Goal: Find specific page/section: Find specific page/section

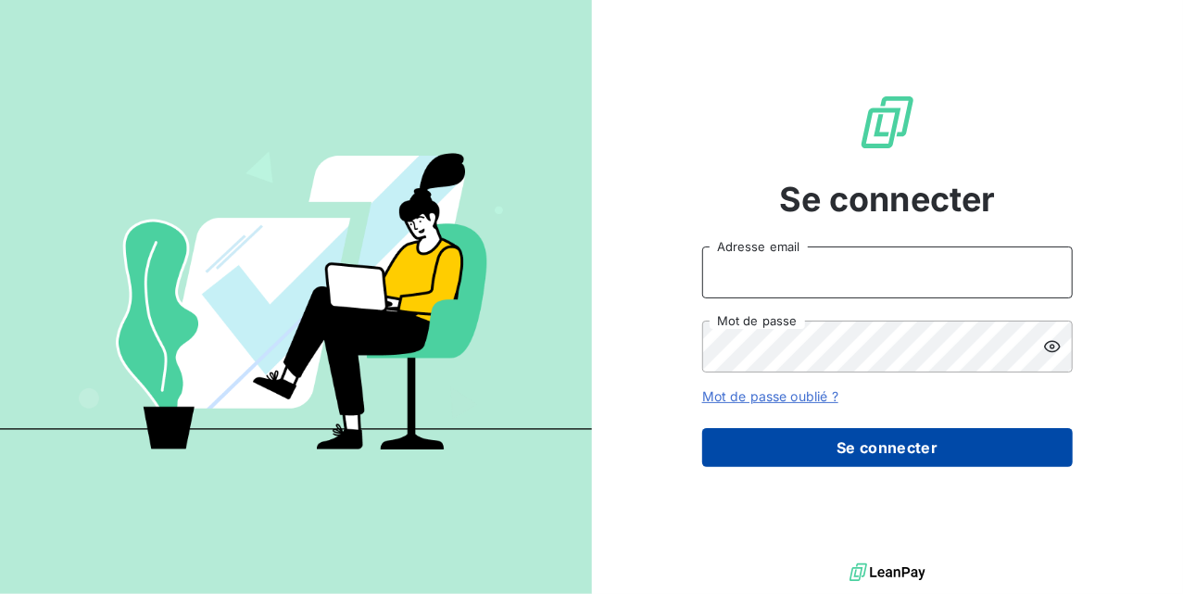
type input "[EMAIL_ADDRESS][DOMAIN_NAME]"
click at [836, 456] on button "Se connecter" at bounding box center [887, 447] width 371 height 39
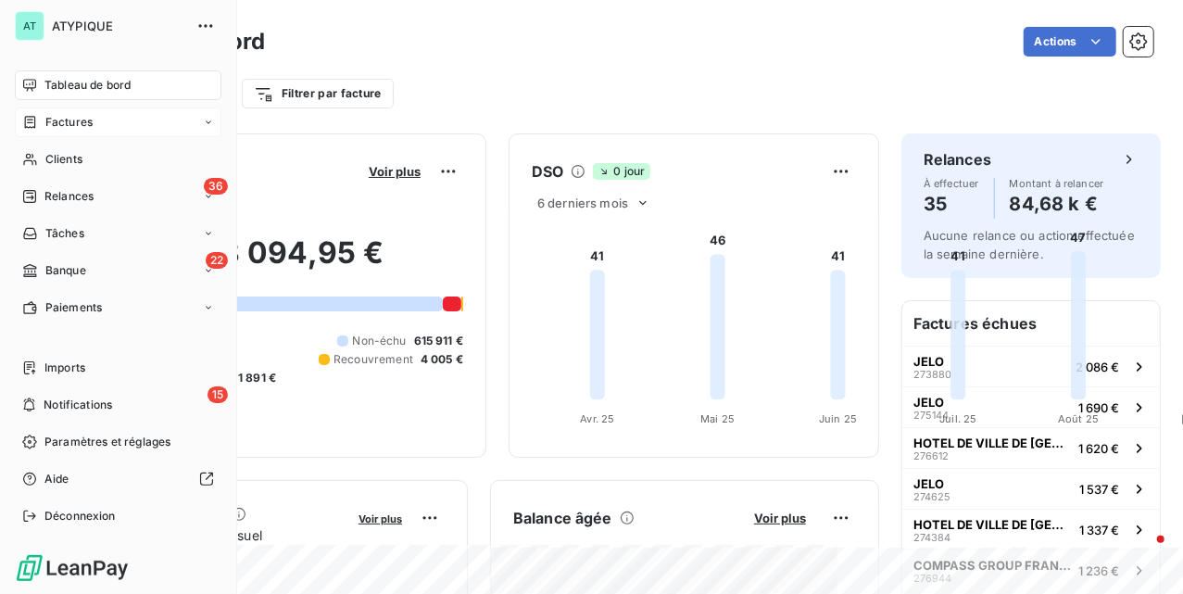
click at [85, 124] on span "Factures" at bounding box center [68, 122] width 47 height 17
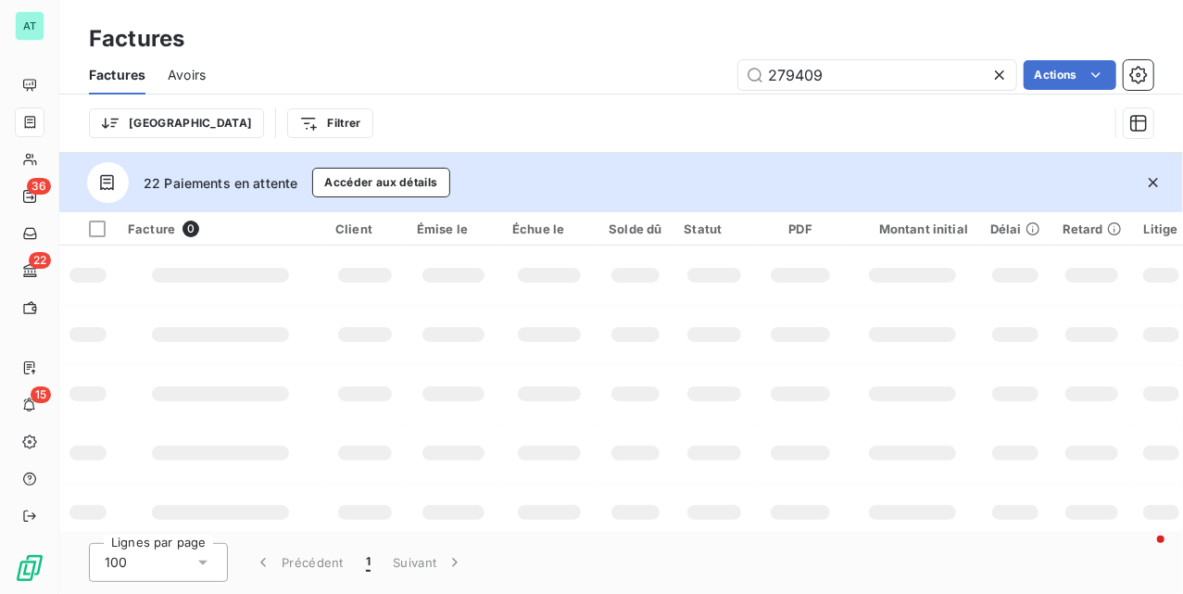
click at [1150, 174] on icon "button" at bounding box center [1153, 182] width 19 height 19
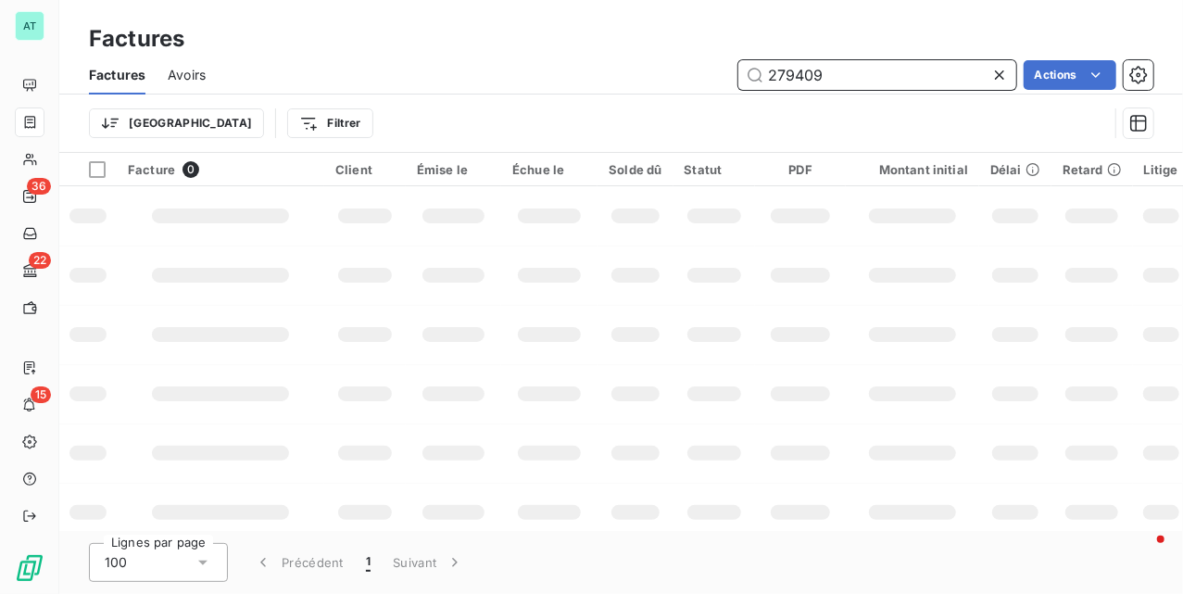
click at [838, 80] on input "279409" at bounding box center [877, 75] width 278 height 30
paste input "7178"
type input "277178"
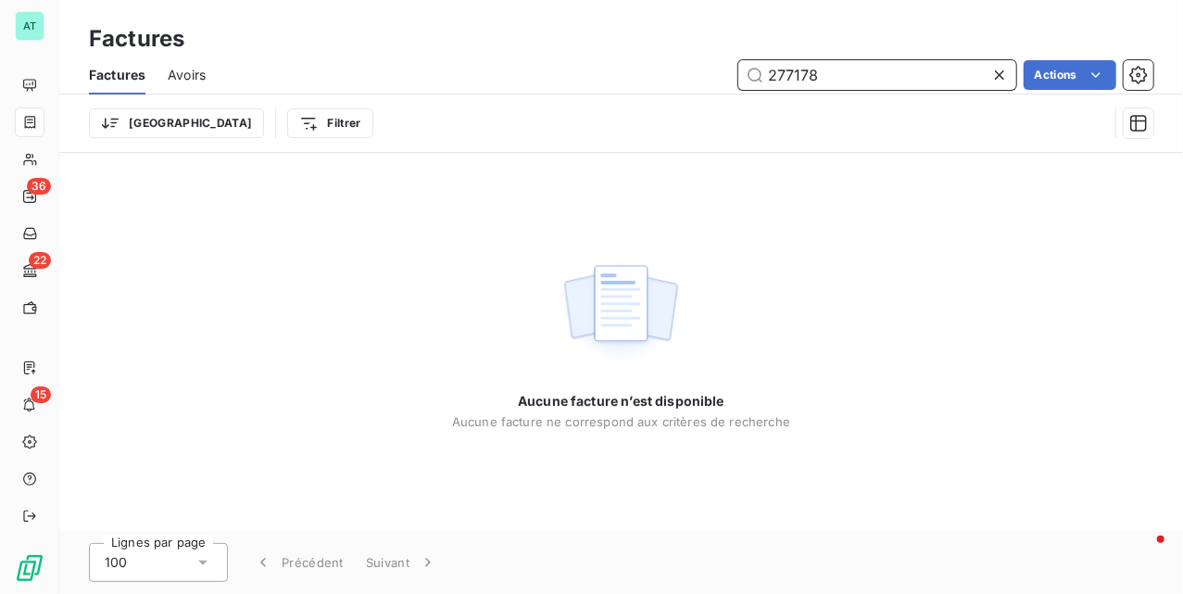
click at [186, 86] on div "Avoirs" at bounding box center [187, 75] width 38 height 39
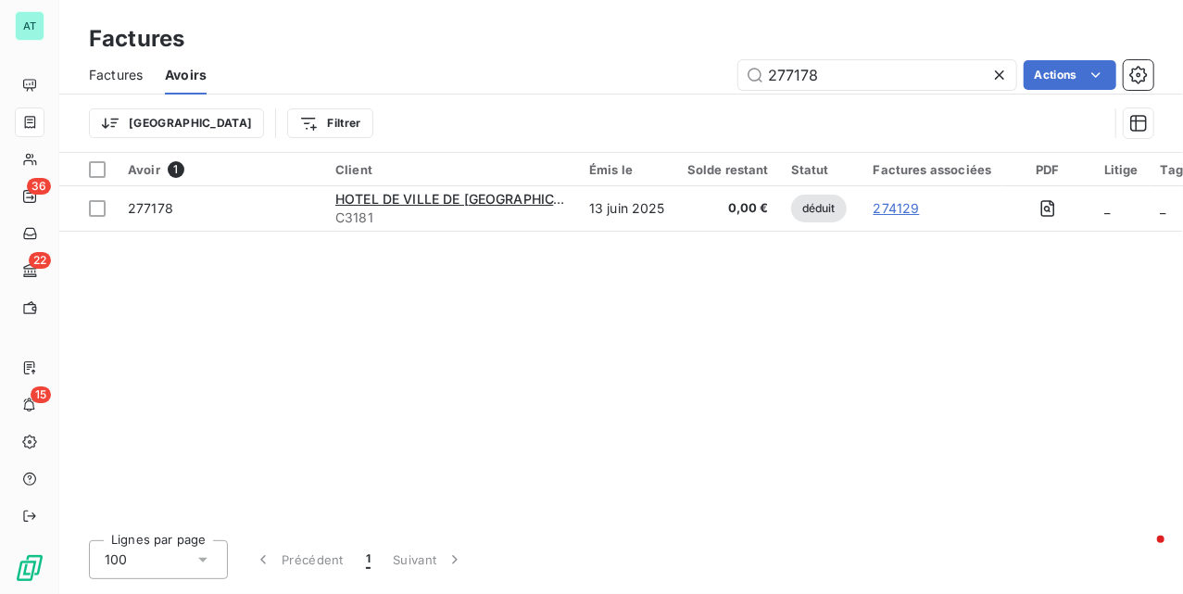
type input "277178"
click at [123, 75] on span "Factures" at bounding box center [116, 75] width 54 height 19
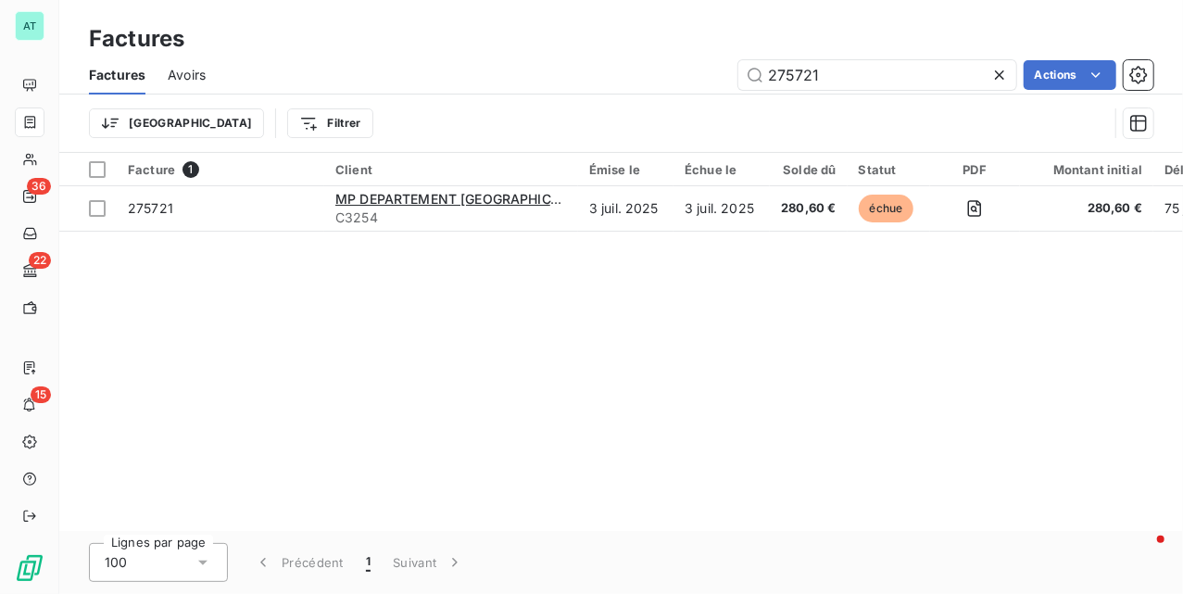
type input "275721"
click at [448, 337] on div "Facture 1 Client Émise le Échue le Solde dû Statut PDF Montant initial Délai Re…" at bounding box center [621, 342] width 1124 height 378
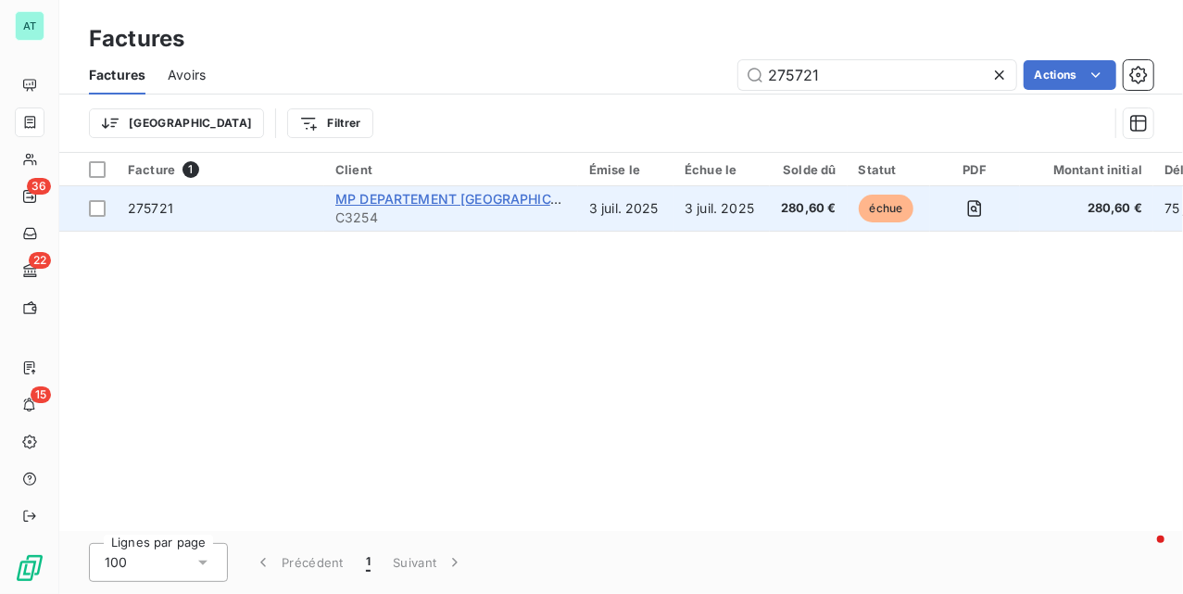
click at [446, 200] on span "MP DEPARTEMENT [GEOGRAPHIC_DATA]" at bounding box center [464, 199] width 259 height 16
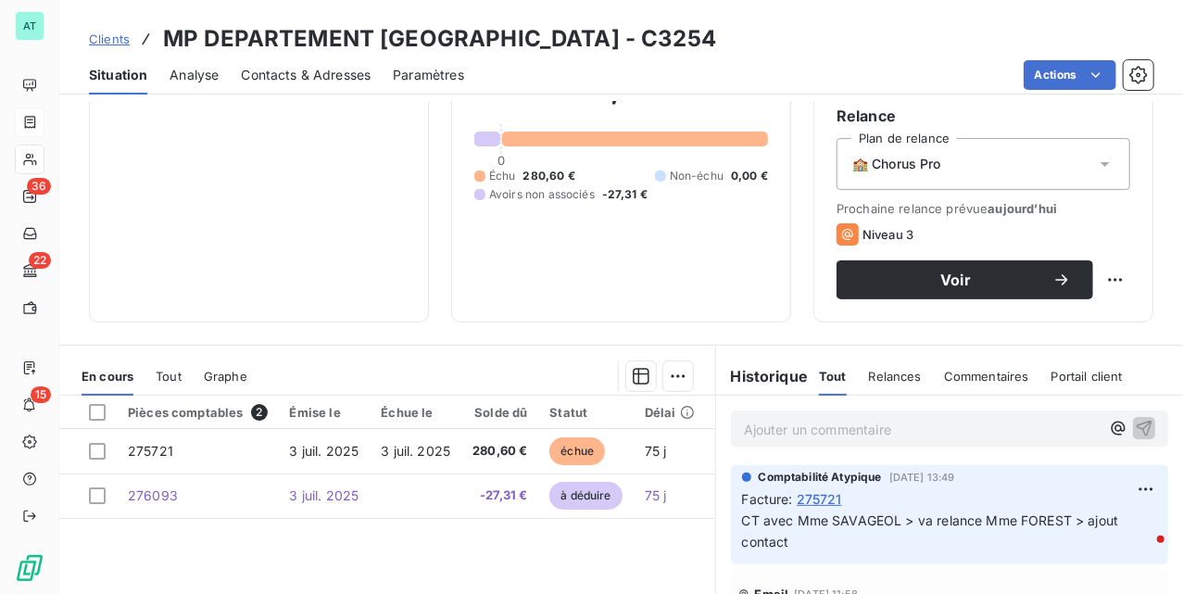
scroll to position [186, 0]
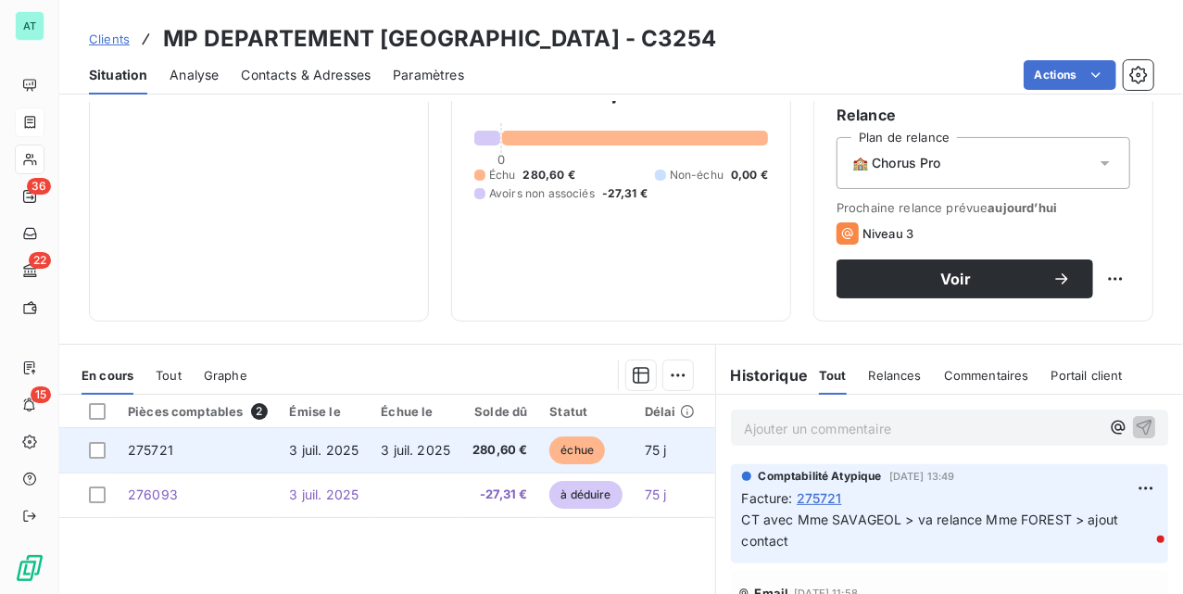
click at [280, 438] on td "3 juil. 2025" at bounding box center [325, 450] width 92 height 44
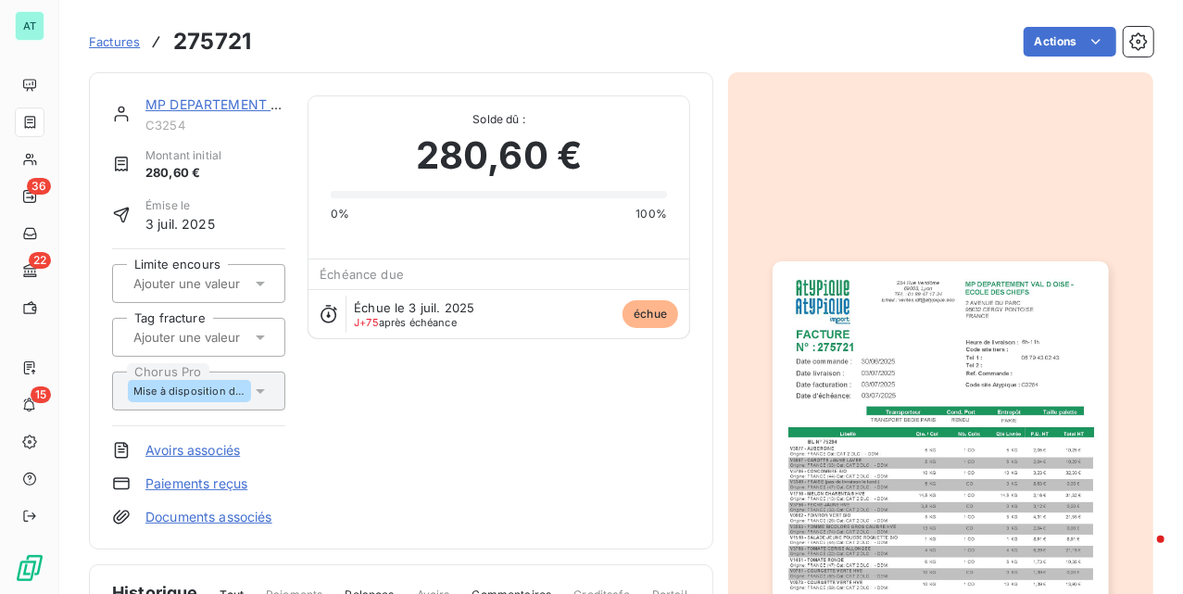
click at [863, 385] on img "button" at bounding box center [940, 498] width 335 height 474
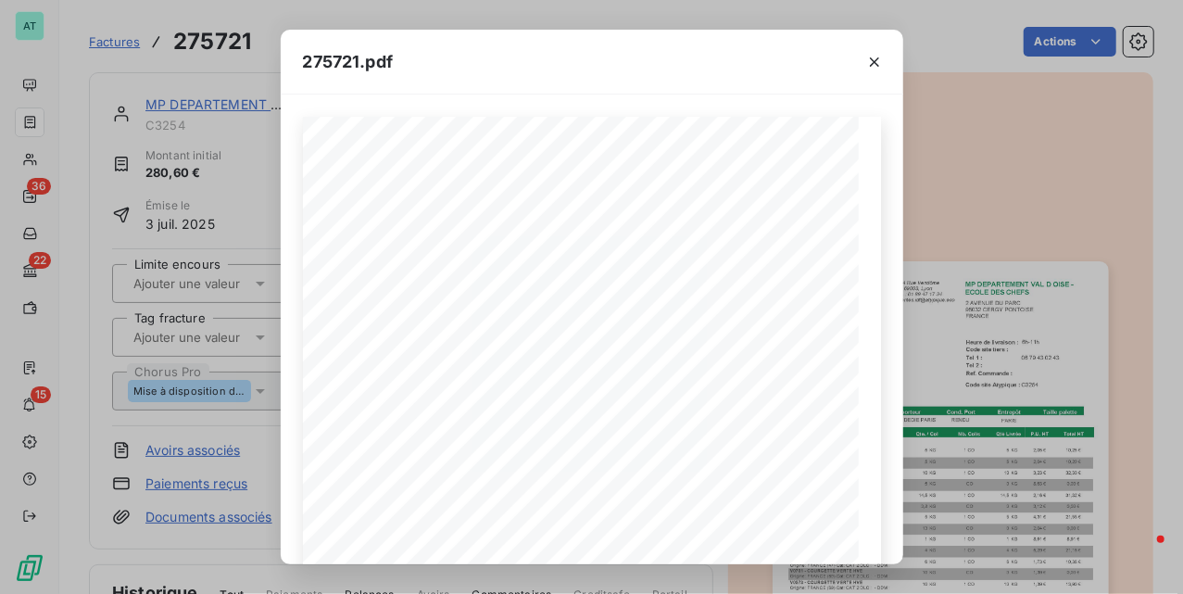
click at [979, 200] on div "275721.pdf MP DEPARTEMENT [GEOGRAPHIC_DATA] - ECOLE DES CHEFS [STREET_ADDRESS] …" at bounding box center [591, 297] width 1183 height 594
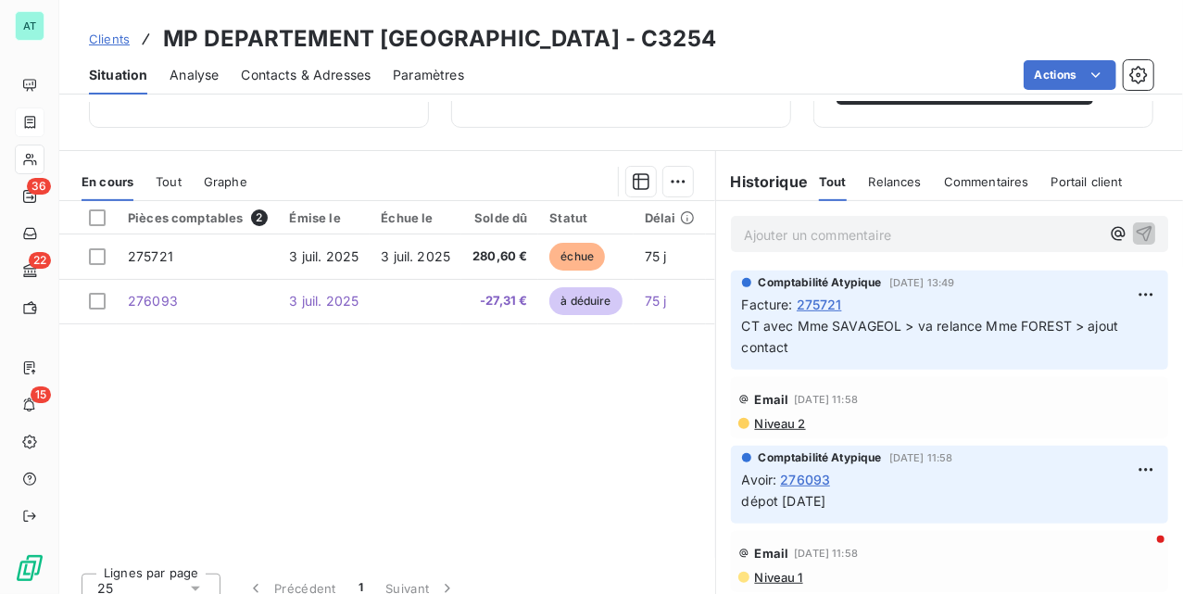
scroll to position [382, 0]
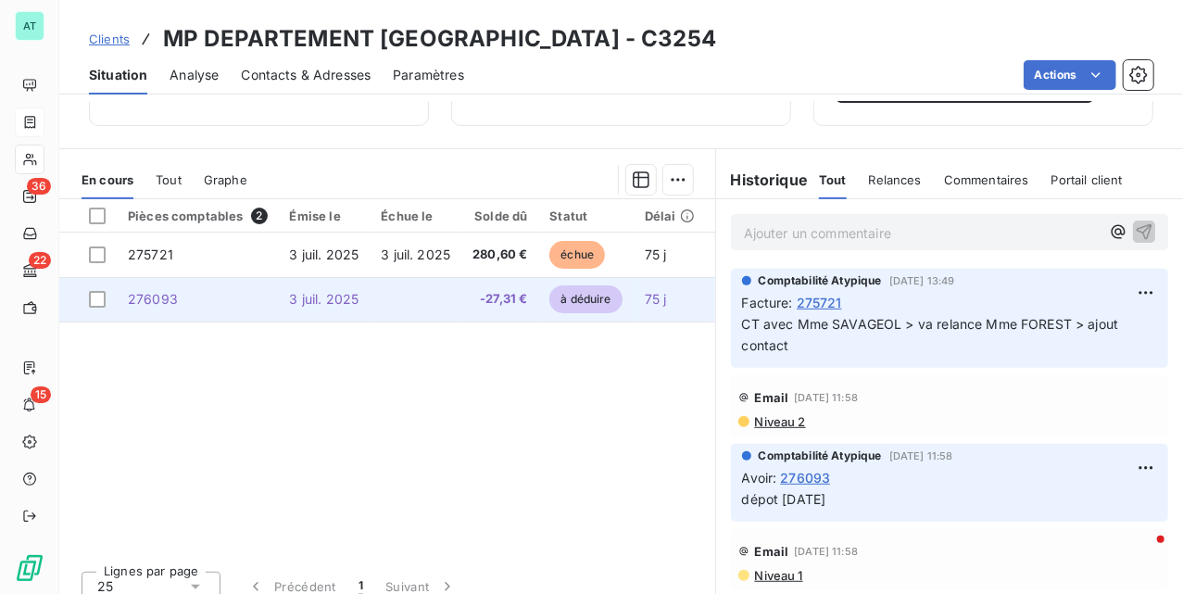
click at [157, 311] on td "276093" at bounding box center [198, 299] width 162 height 44
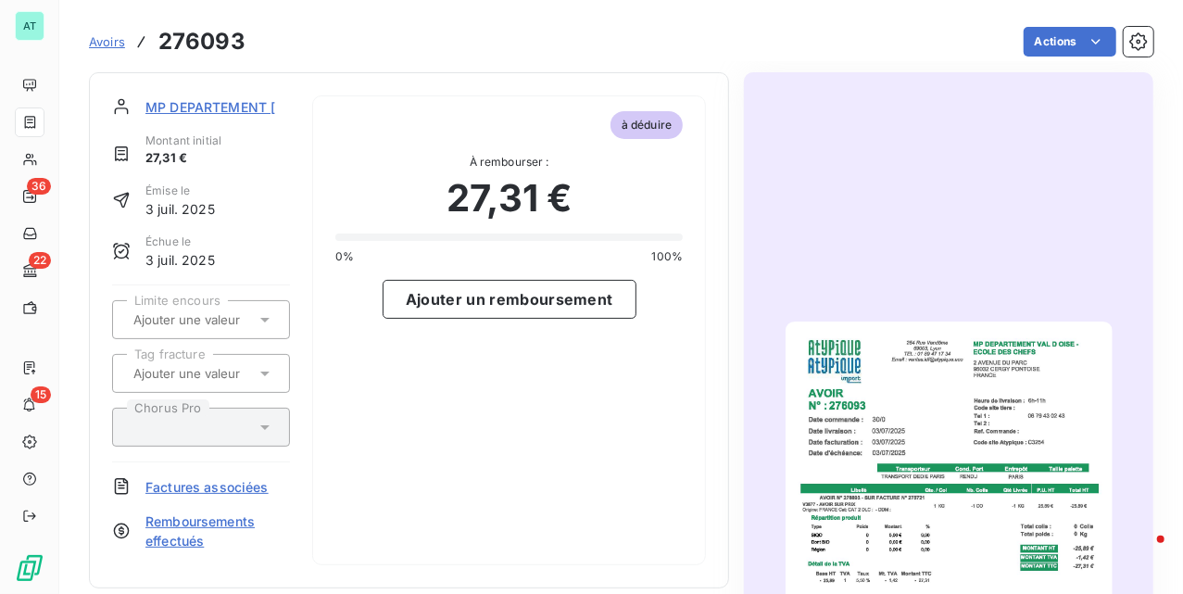
click at [928, 464] on img "button" at bounding box center [949, 552] width 327 height 462
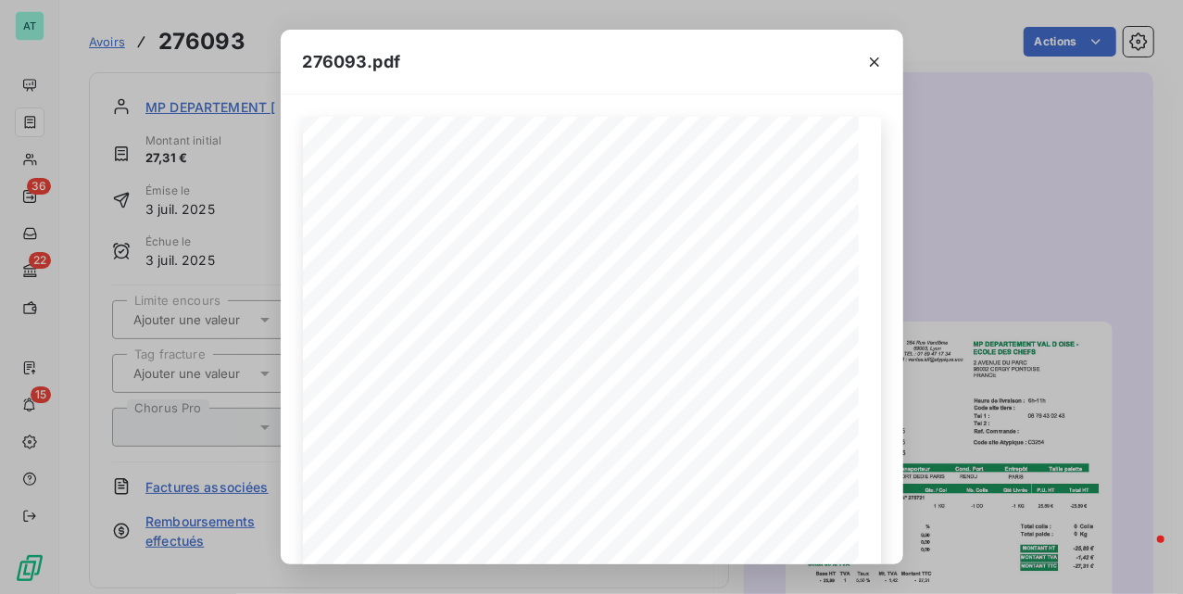
click at [910, 354] on div "276093.pdf 1 sur 2" at bounding box center [591, 297] width 1183 height 594
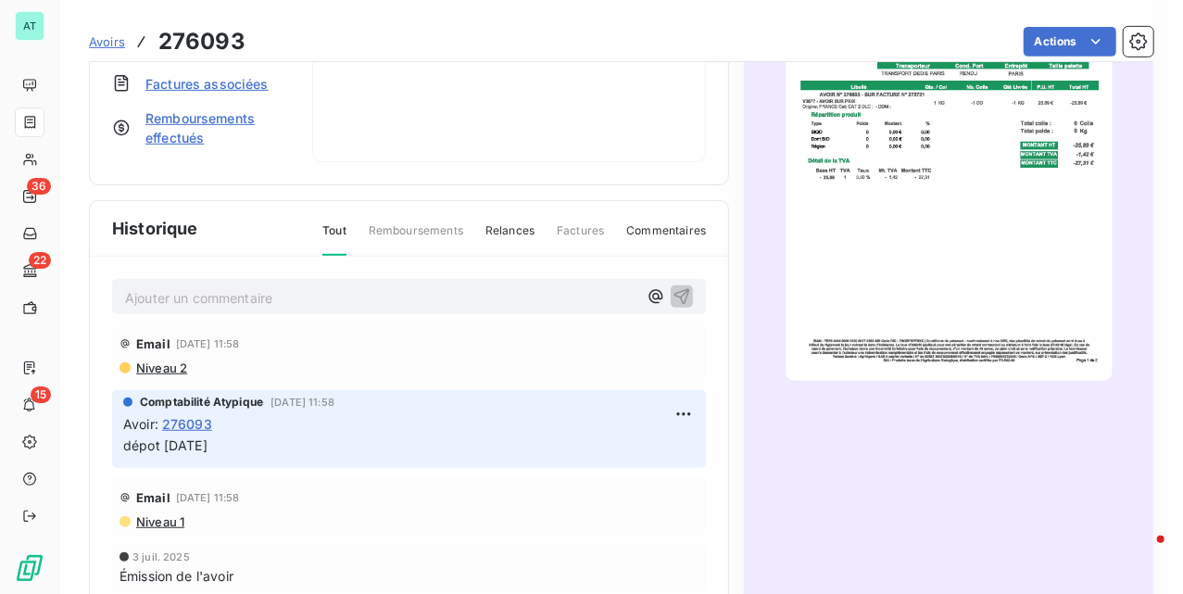
scroll to position [400, 0]
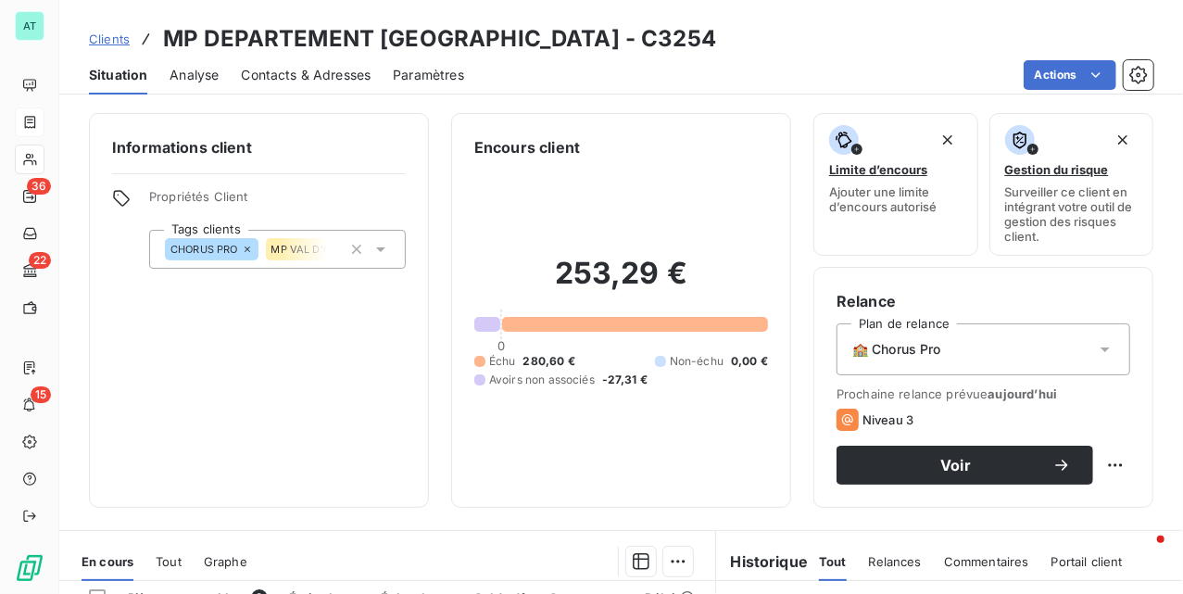
scroll to position [270, 0]
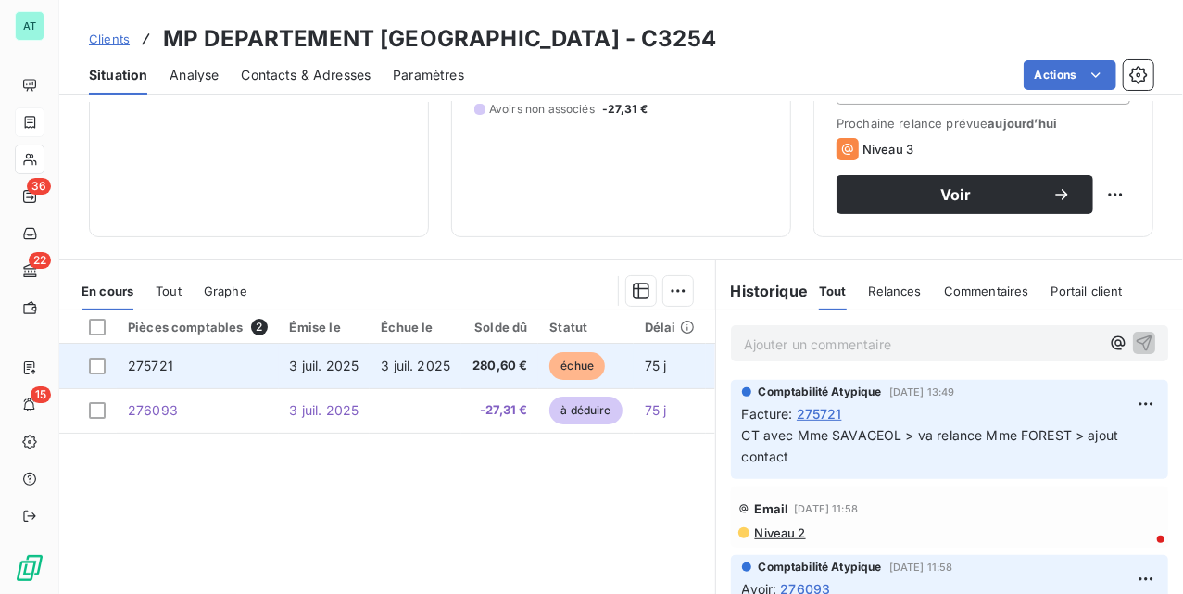
click at [139, 360] on span "275721" at bounding box center [150, 366] width 45 height 16
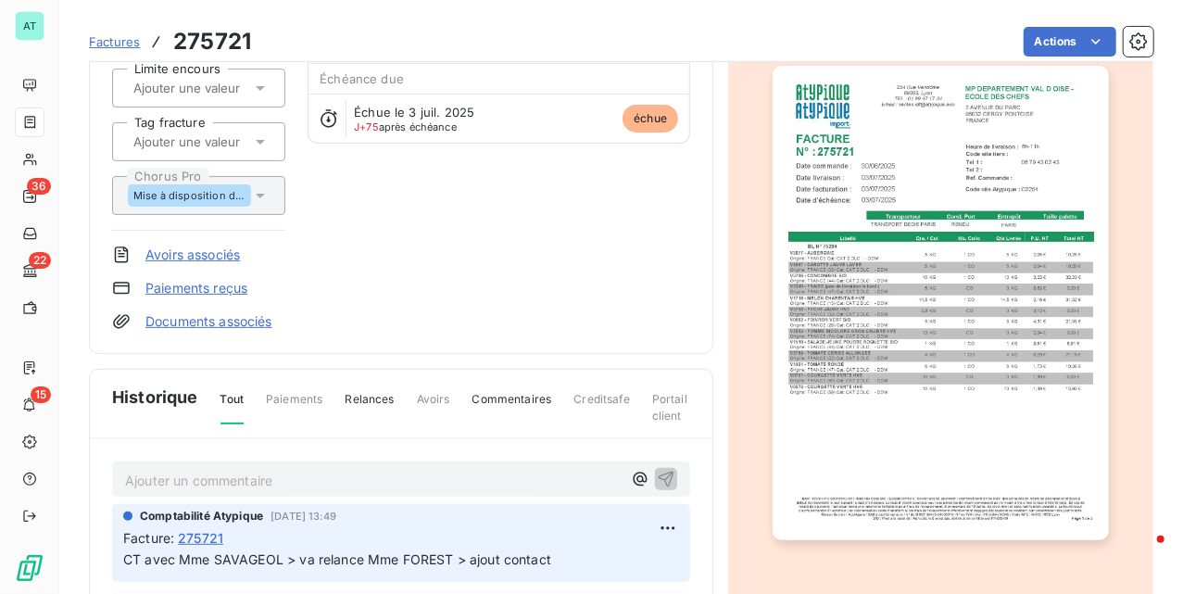
click at [420, 461] on div "Ajouter un commentaire ﻿" at bounding box center [401, 479] width 578 height 36
click at [413, 471] on p "Ajouter un commentaire ﻿" at bounding box center [373, 480] width 497 height 23
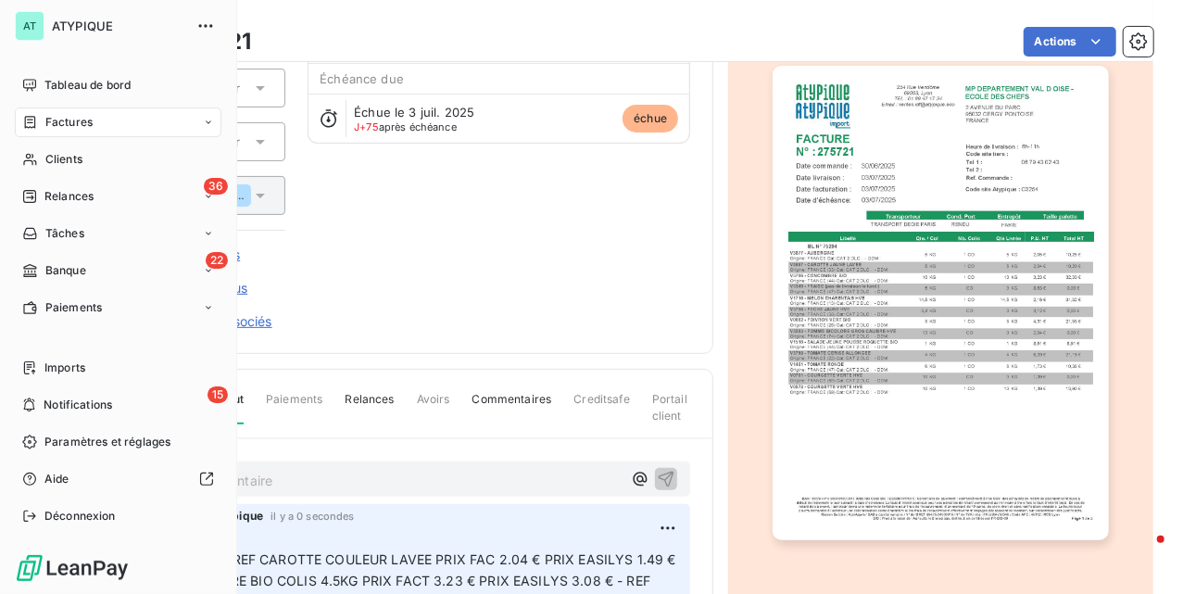
click at [24, 69] on div "AT ATYPIQUE Tableau de bord Factures Clients 36 Relances Tâches 22 Banque Paiem…" at bounding box center [118, 297] width 237 height 594
click at [107, 159] on div "Clients" at bounding box center [118, 160] width 207 height 30
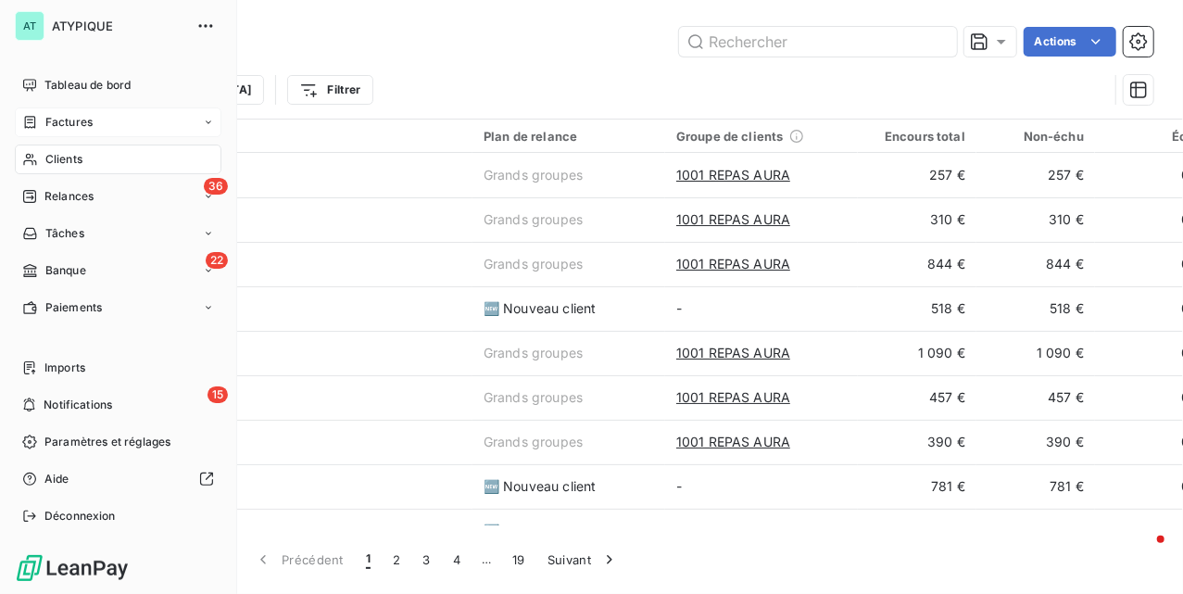
click at [139, 119] on div "Factures" at bounding box center [118, 122] width 207 height 30
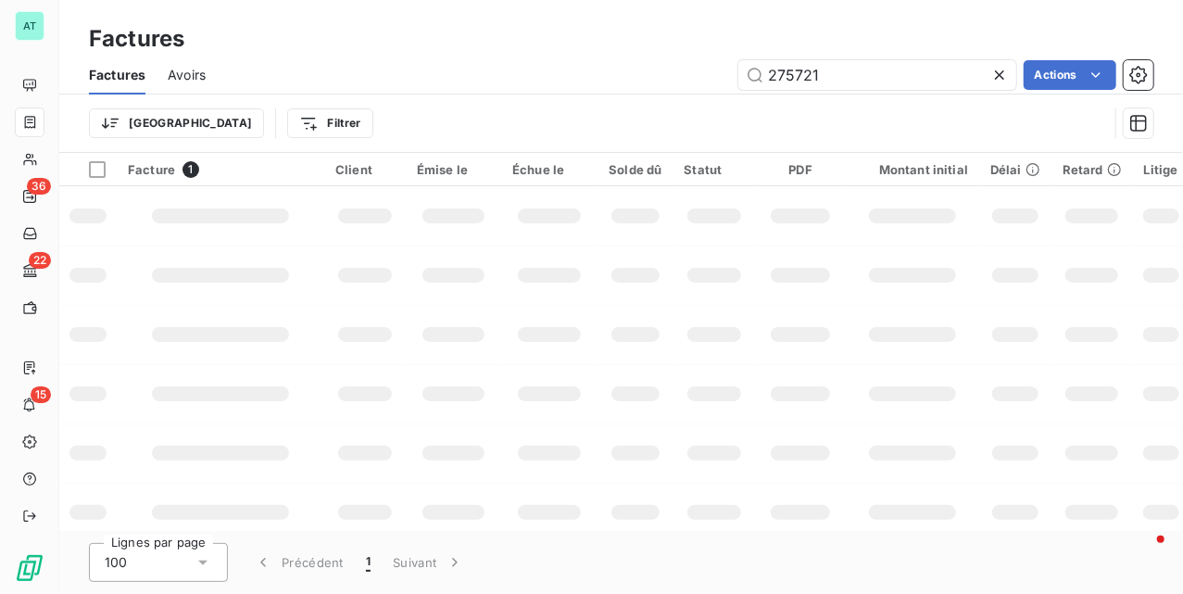
click at [182, 61] on div "Avoirs" at bounding box center [187, 75] width 38 height 39
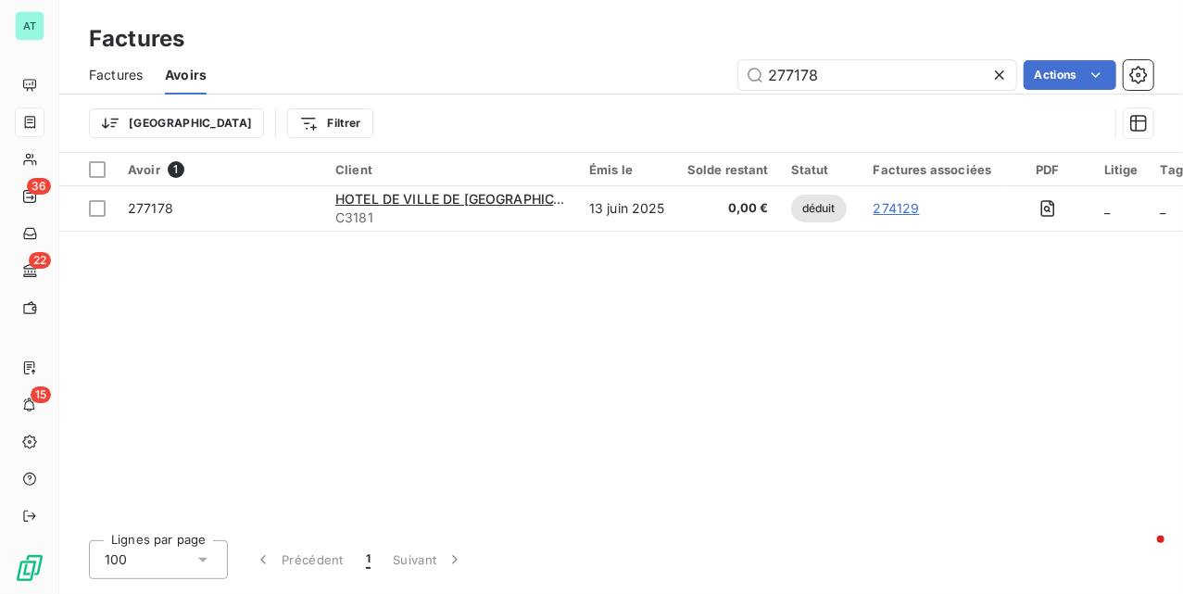
click at [1002, 80] on icon at bounding box center [999, 75] width 19 height 19
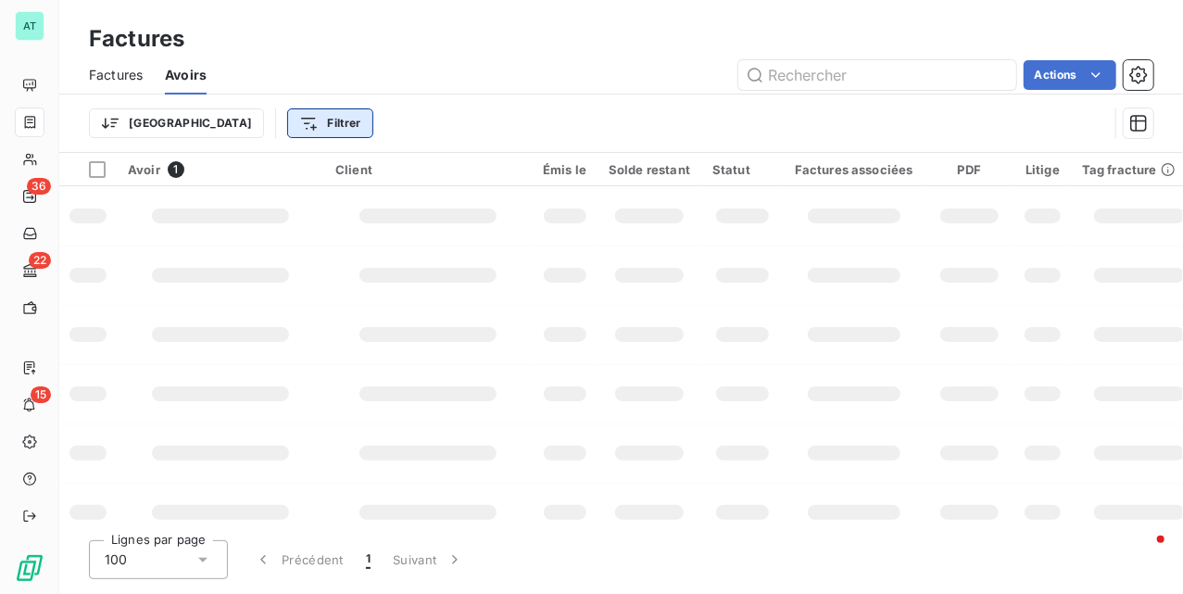
click at [207, 132] on html "AT 36 22 15 Factures Factures Avoirs Actions Trier Filtrer Avoir 1 Client Émis …" at bounding box center [591, 297] width 1183 height 594
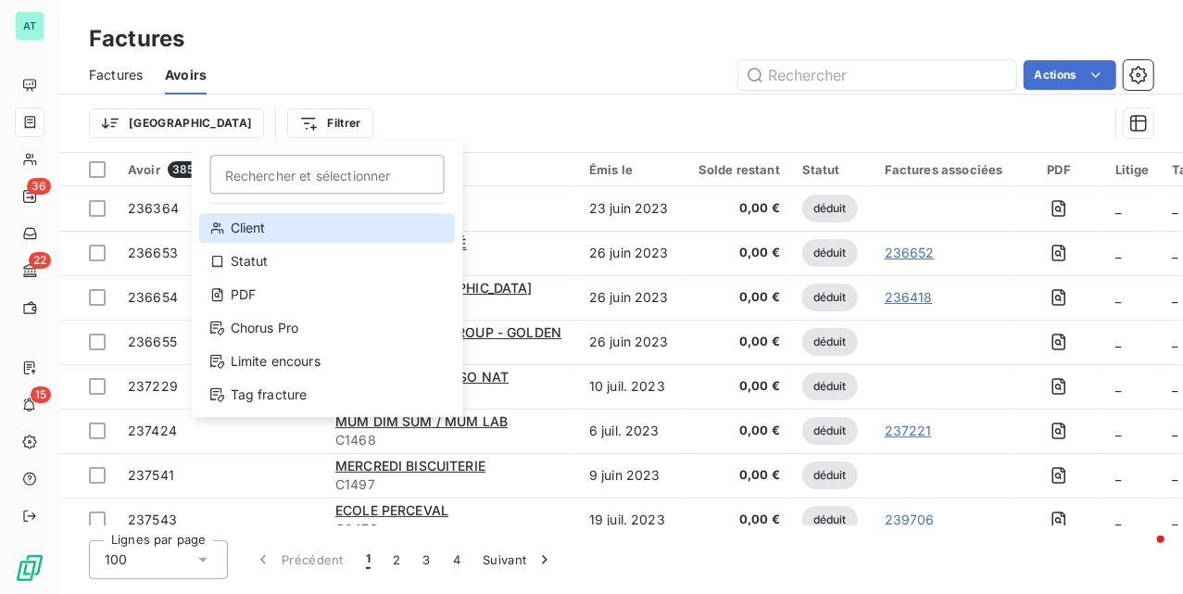
click at [353, 224] on div "Client" at bounding box center [327, 228] width 257 height 30
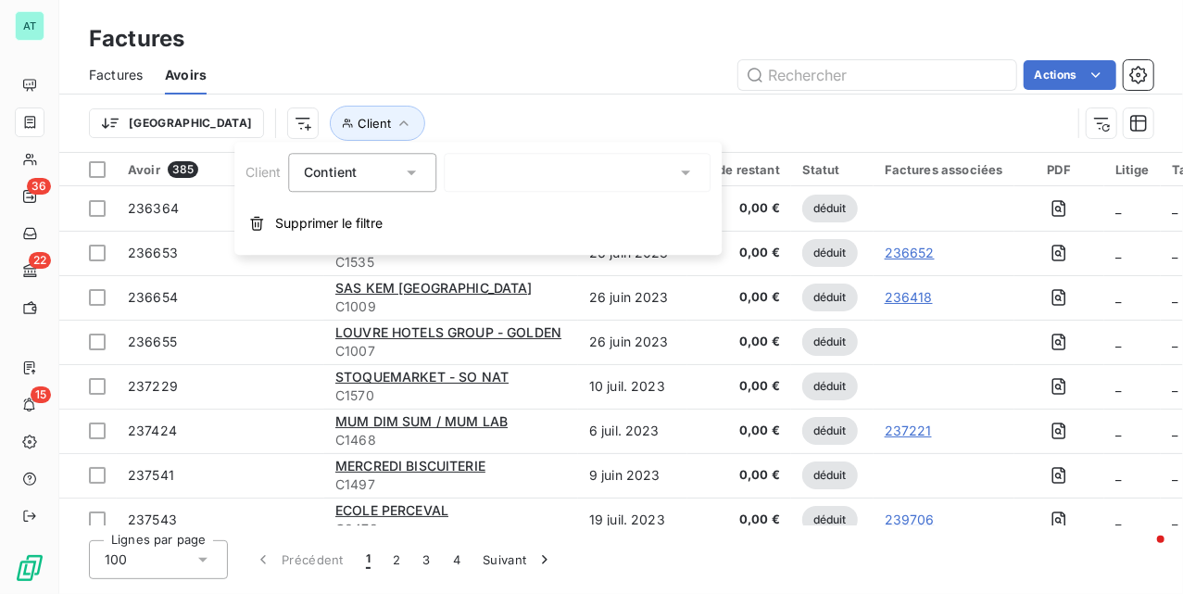
click at [506, 171] on div at bounding box center [577, 172] width 267 height 39
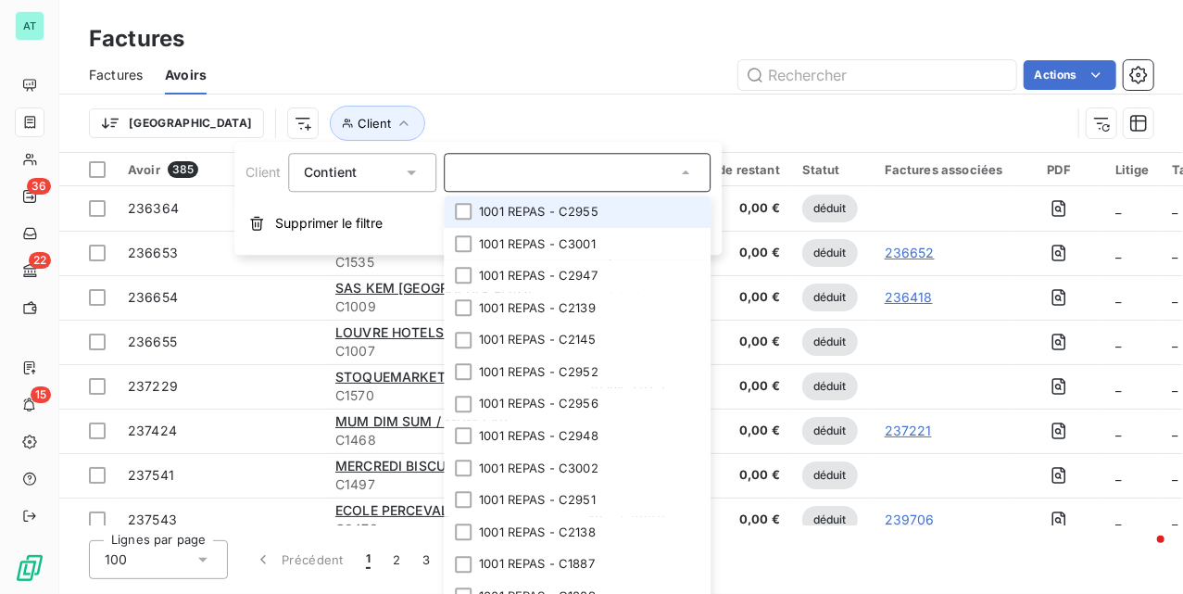
click at [479, 69] on div "Actions" at bounding box center [691, 75] width 924 height 30
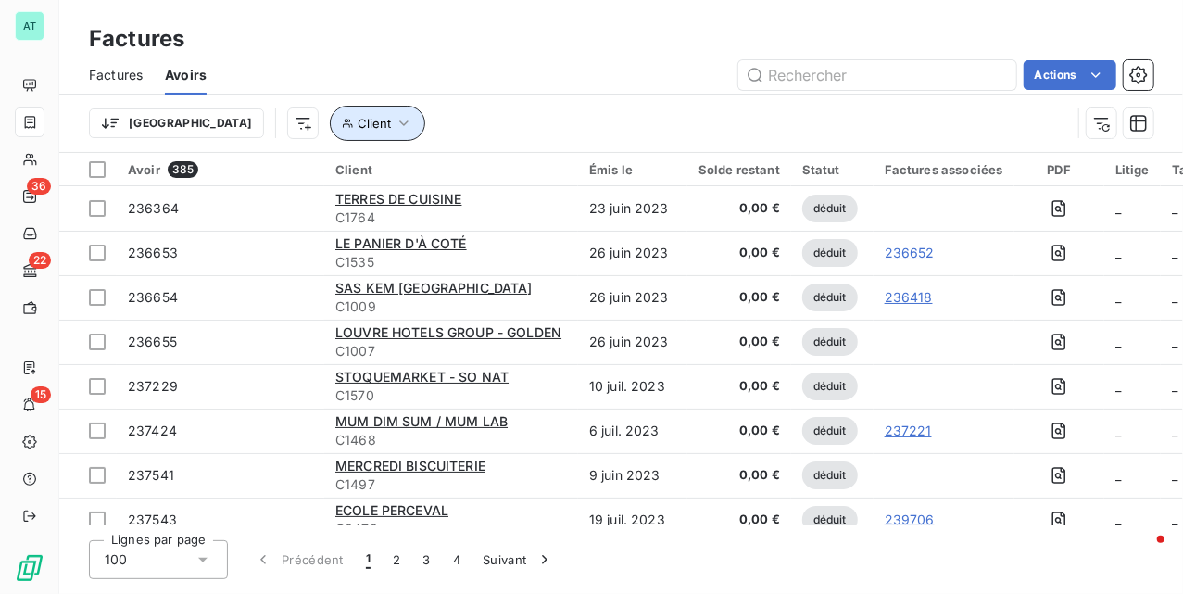
click at [358, 124] on span "Client" at bounding box center [374, 123] width 33 height 15
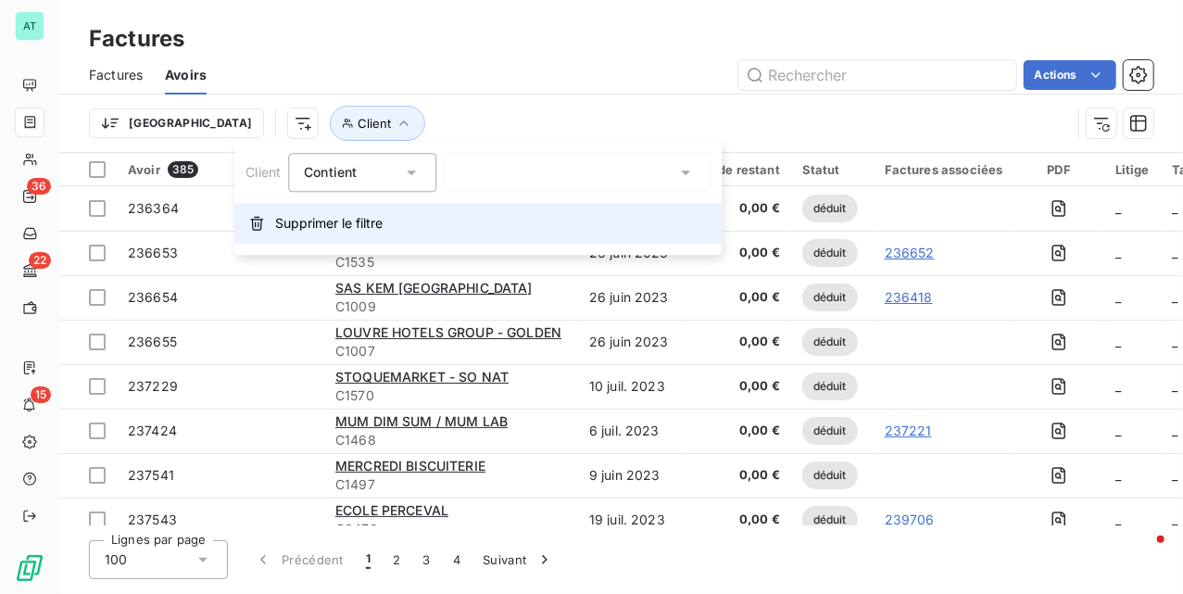
click at [308, 241] on button "Supprimer le filtre" at bounding box center [477, 223] width 487 height 41
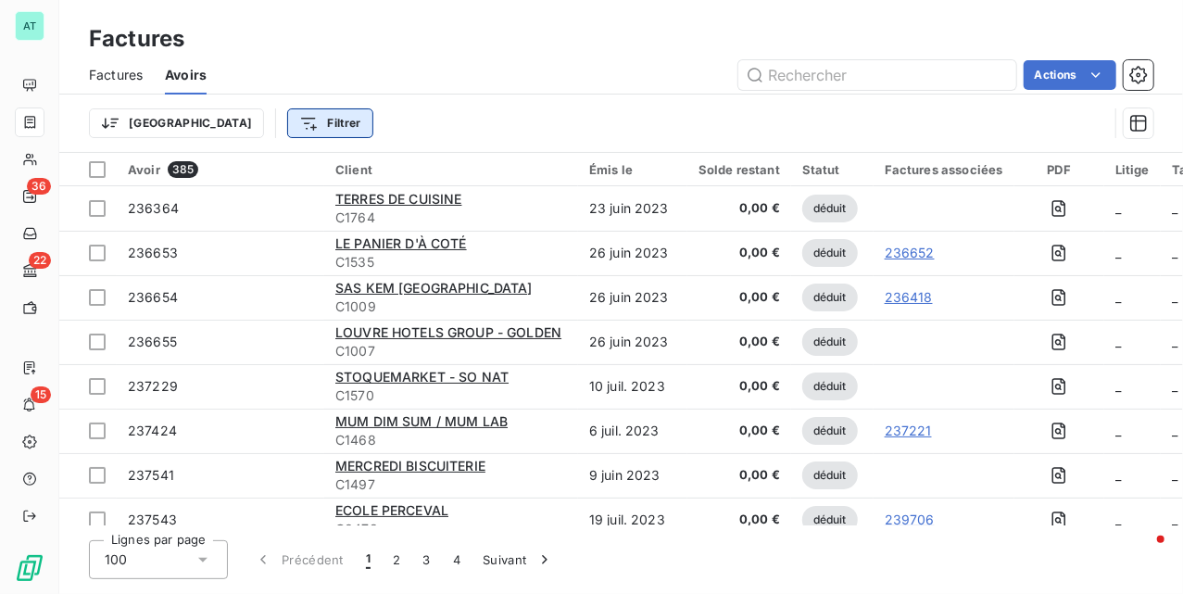
click at [226, 126] on html "AT 36 22 15 Factures Factures Avoirs Actions Trier Filtrer Avoir 385 Client Émi…" at bounding box center [591, 297] width 1183 height 594
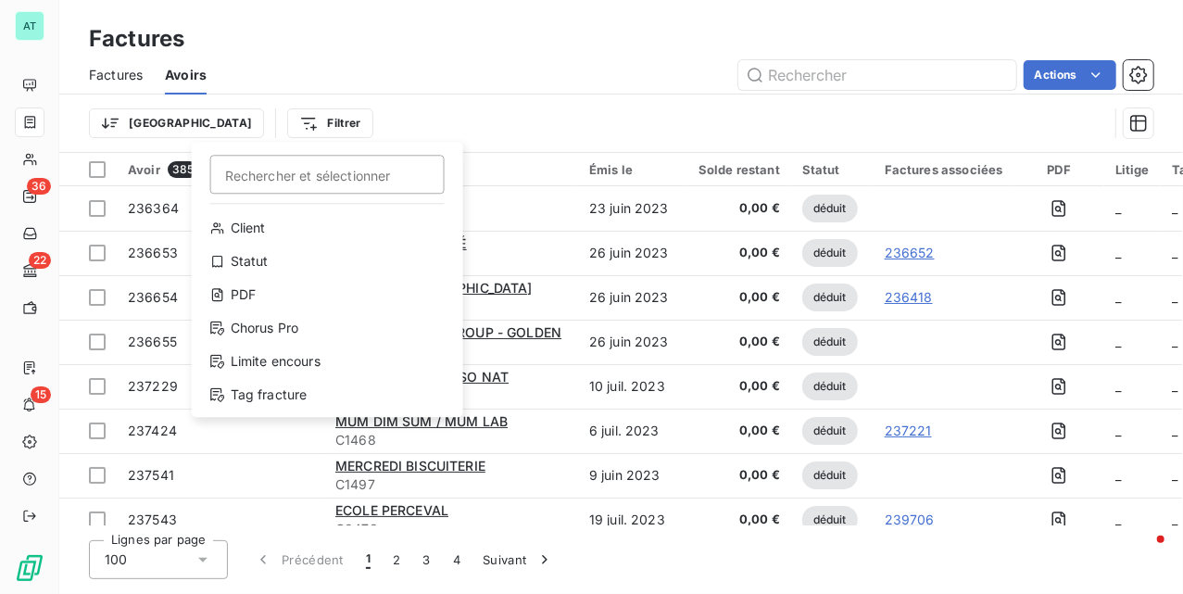
click at [474, 108] on html "AT 36 22 15 Factures Factures Avoirs Actions Trier Filtrer Rechercher et sélect…" at bounding box center [591, 297] width 1183 height 594
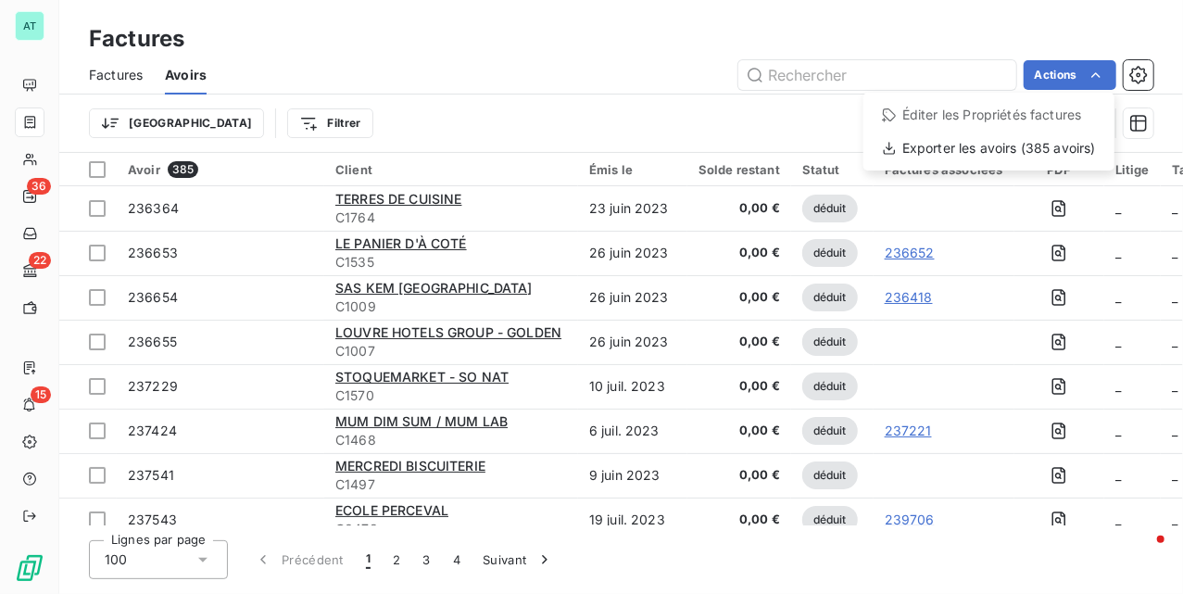
click at [675, 94] on html "AT 36 22 15 Factures Factures Avoirs Actions Éditer les Propriétés factures Exp…" at bounding box center [591, 297] width 1183 height 594
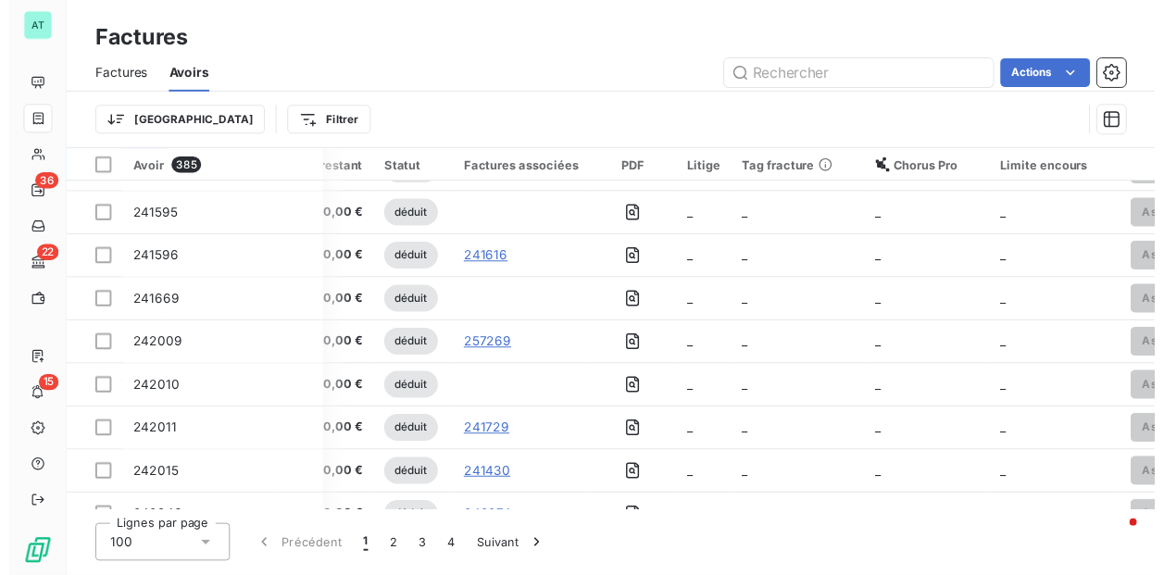
scroll to position [2855, 415]
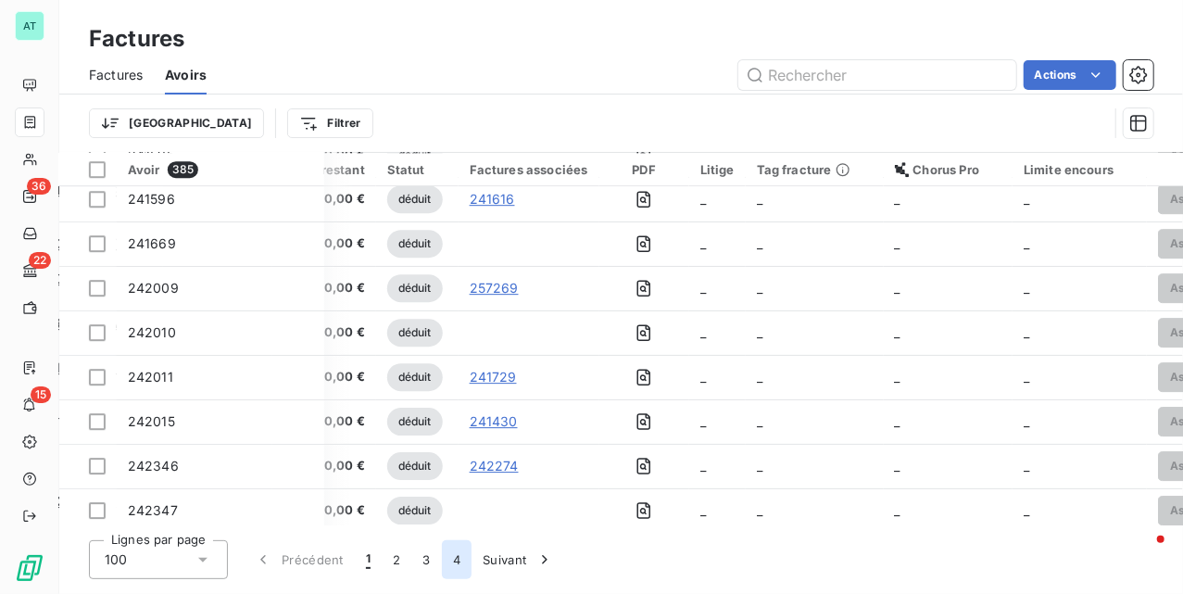
click at [456, 568] on button "4" at bounding box center [457, 559] width 30 height 39
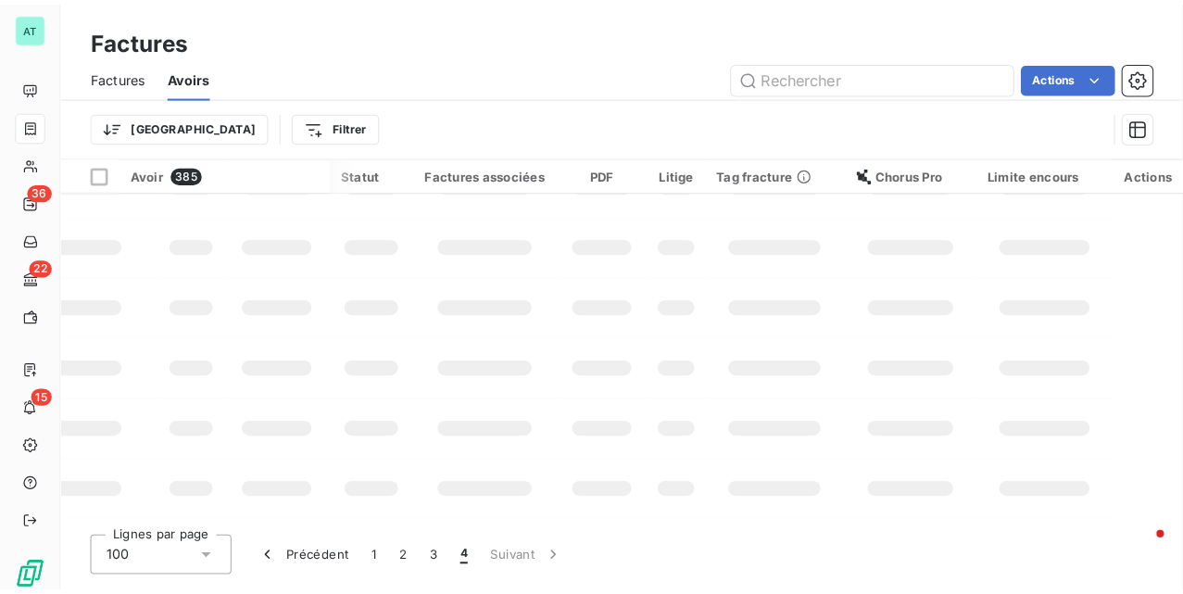
scroll to position [558, 357]
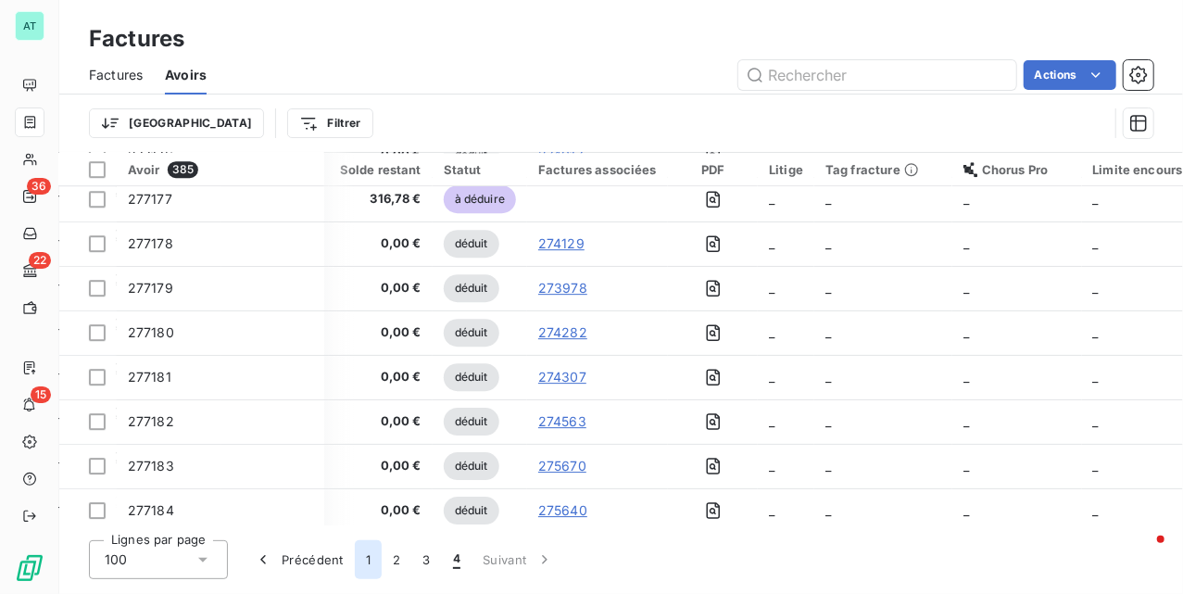
click at [361, 563] on button "1" at bounding box center [368, 559] width 27 height 39
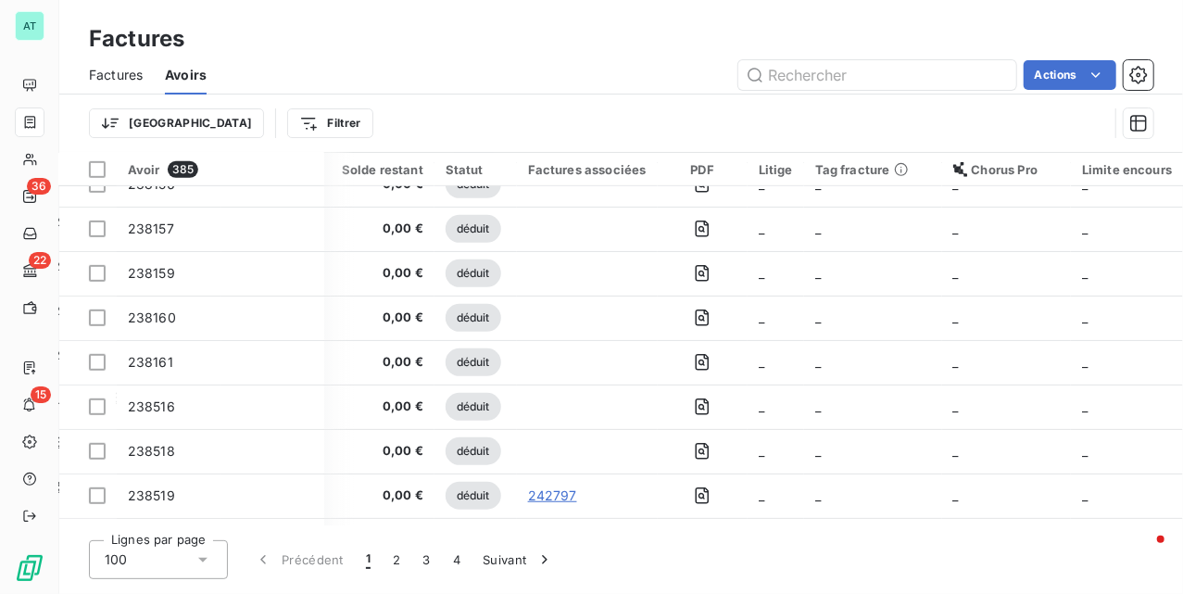
scroll to position [2855, 357]
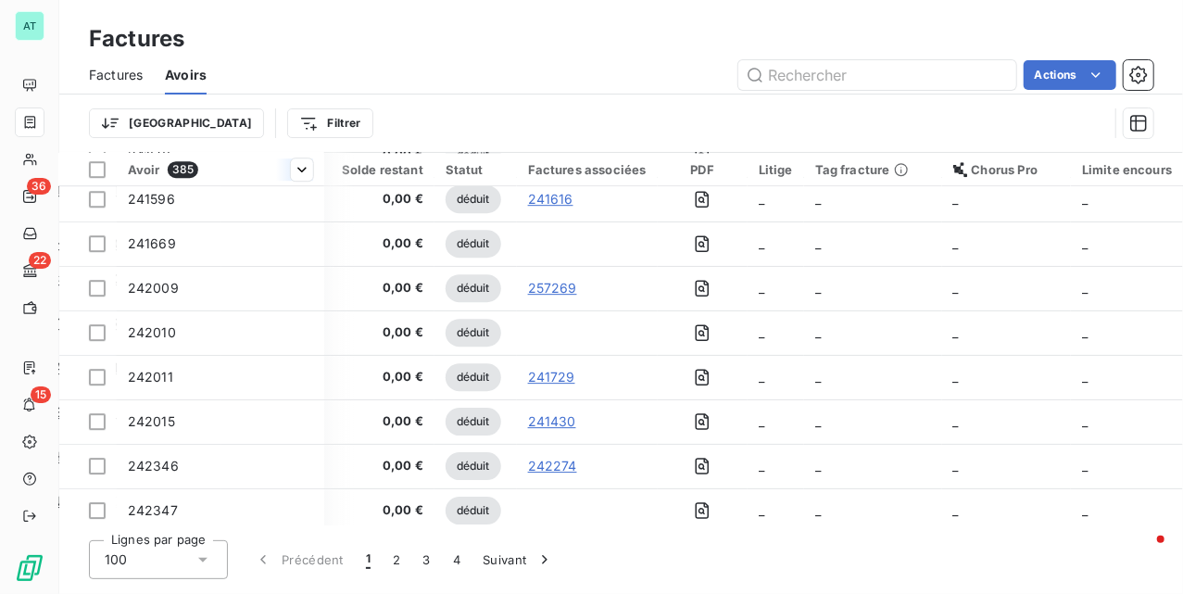
click at [172, 171] on span "385" at bounding box center [183, 169] width 31 height 17
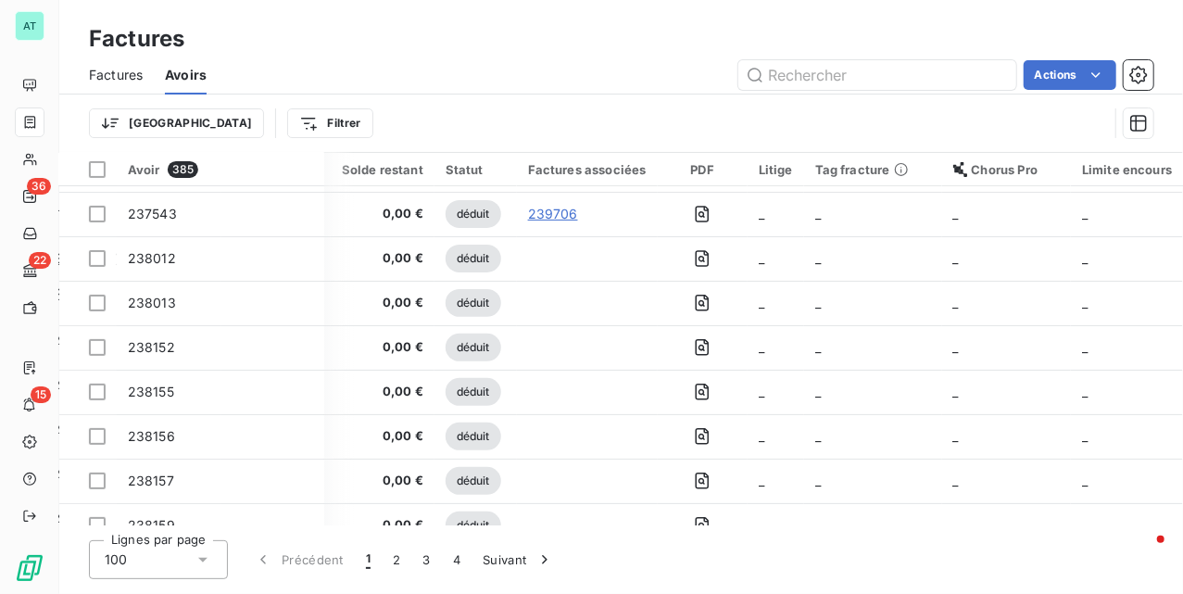
scroll to position [0, 357]
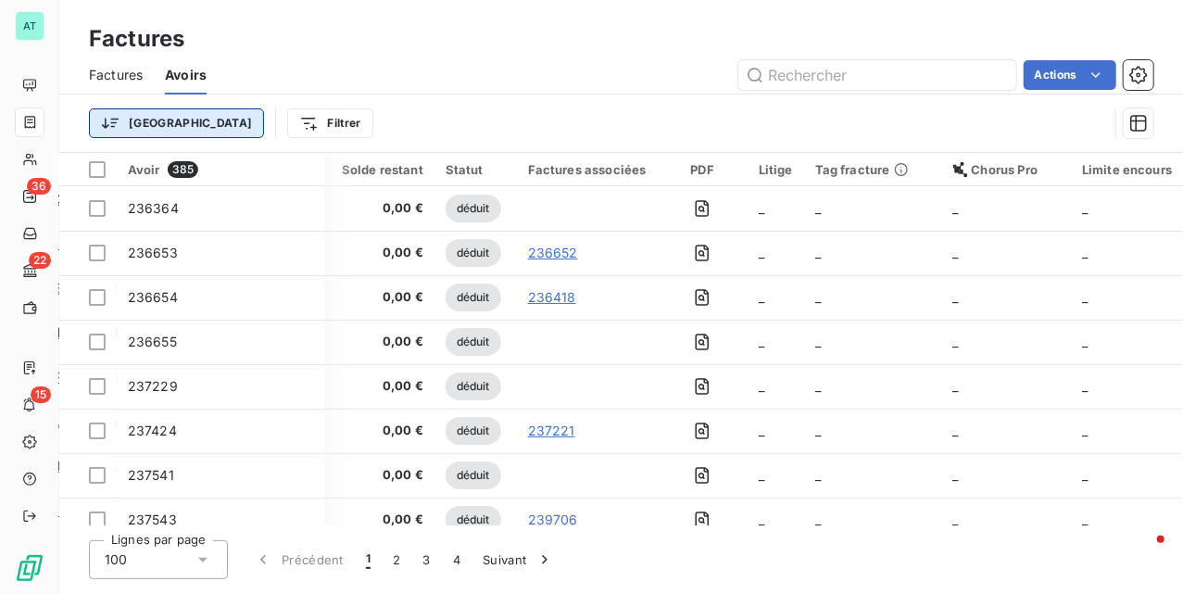
click at [128, 113] on html "AT 36 22 15 Factures Factures Avoirs Actions Trier Filtrer Avoir 385 Client Émi…" at bounding box center [591, 297] width 1183 height 594
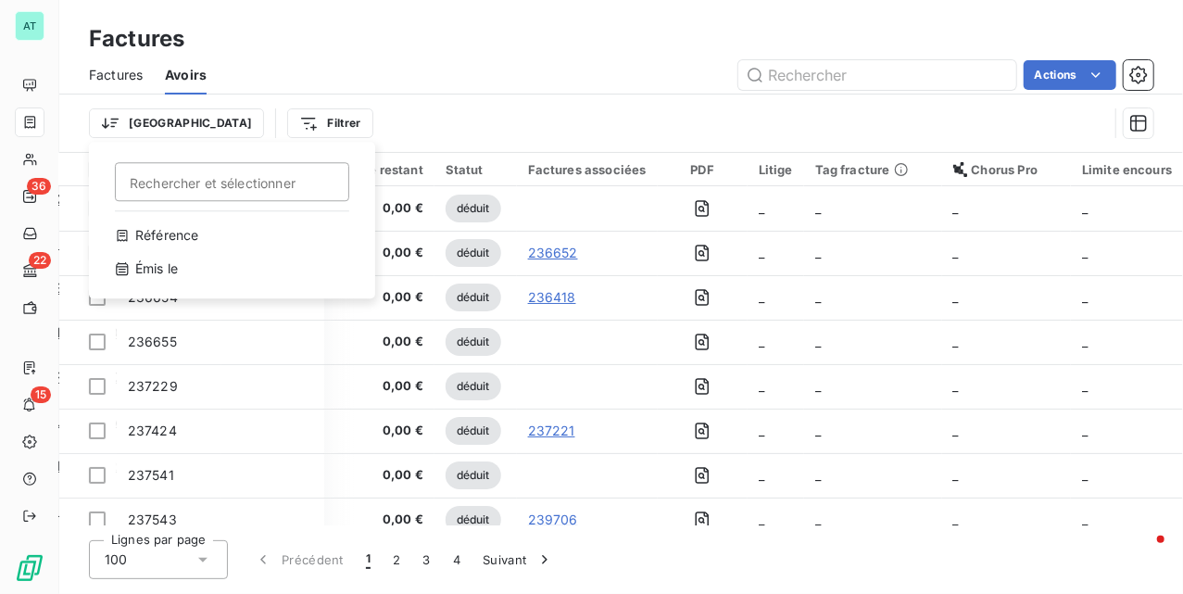
click at [341, 134] on html "AT 36 22 15 Factures Factures Avoirs Actions Trier Rechercher et sélectionner R…" at bounding box center [591, 297] width 1183 height 594
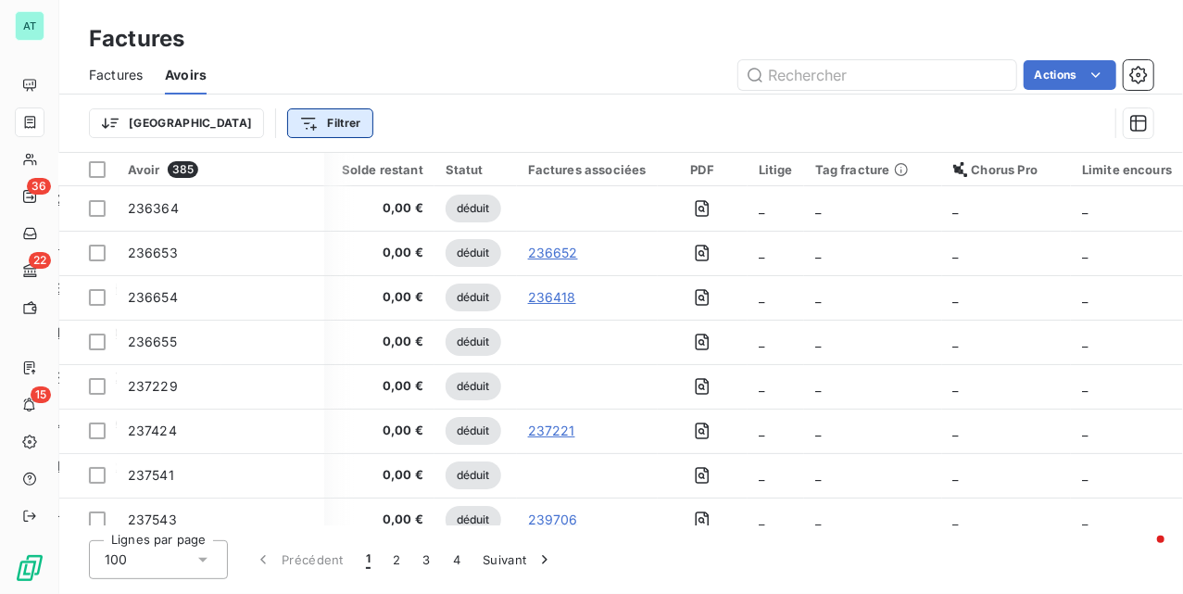
click at [270, 116] on html "AT 36 22 15 Factures Factures Avoirs Actions Trier Filtrer Avoir 385 Client Émi…" at bounding box center [591, 297] width 1183 height 594
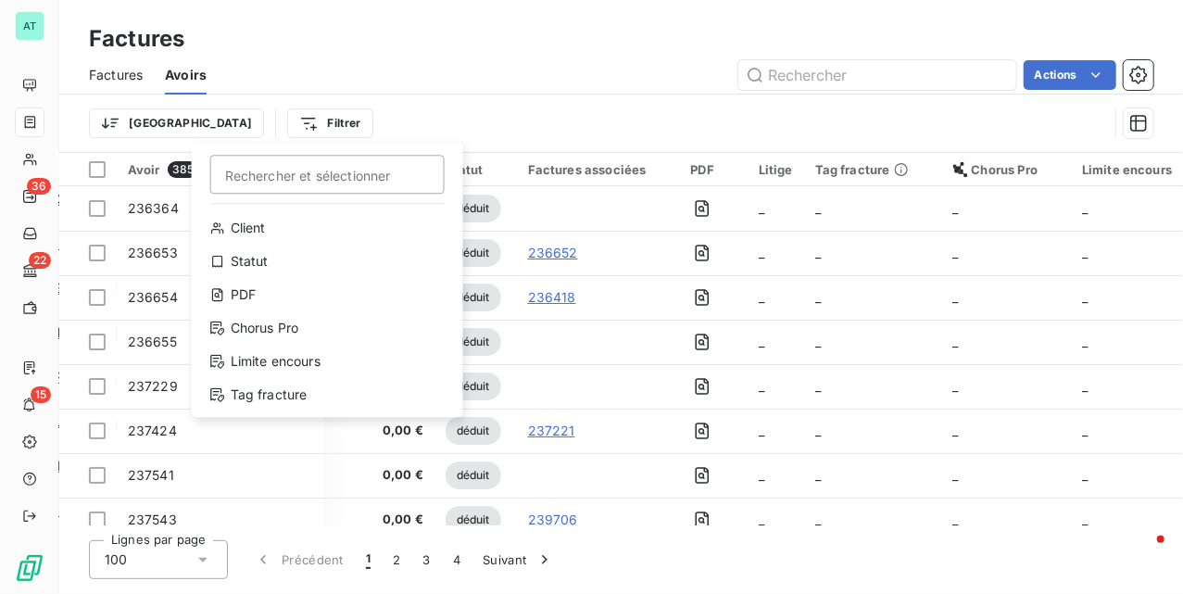
click at [309, 104] on html "AT 36 22 15 Factures Factures Avoirs Actions Trier Filtrer Rechercher et sélect…" at bounding box center [591, 297] width 1183 height 594
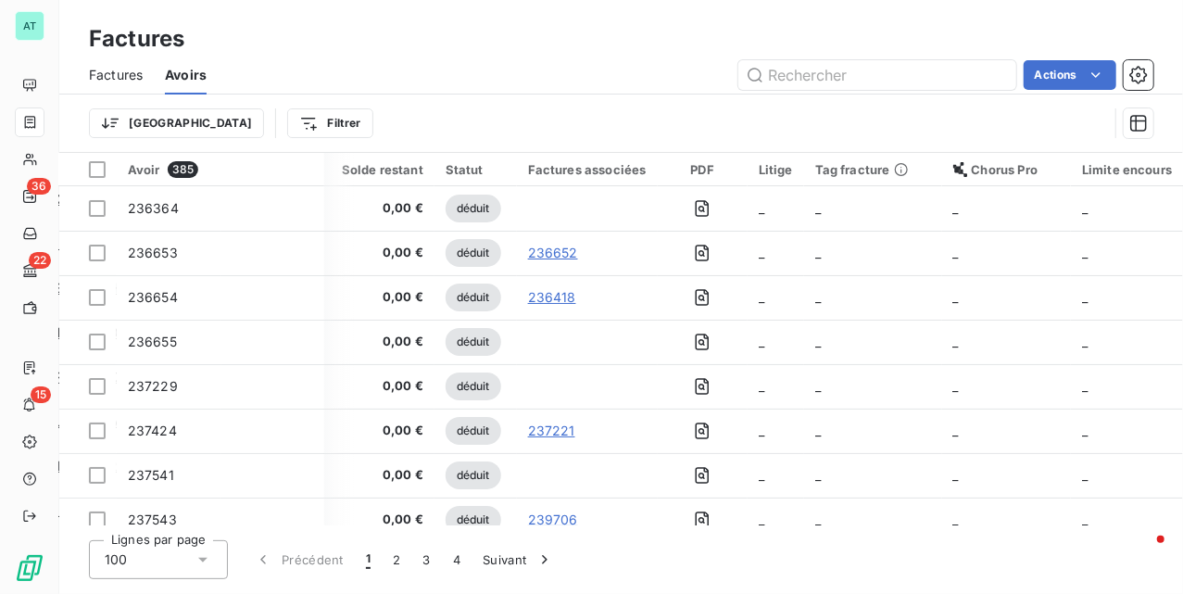
click at [131, 76] on span "Factures" at bounding box center [116, 75] width 54 height 19
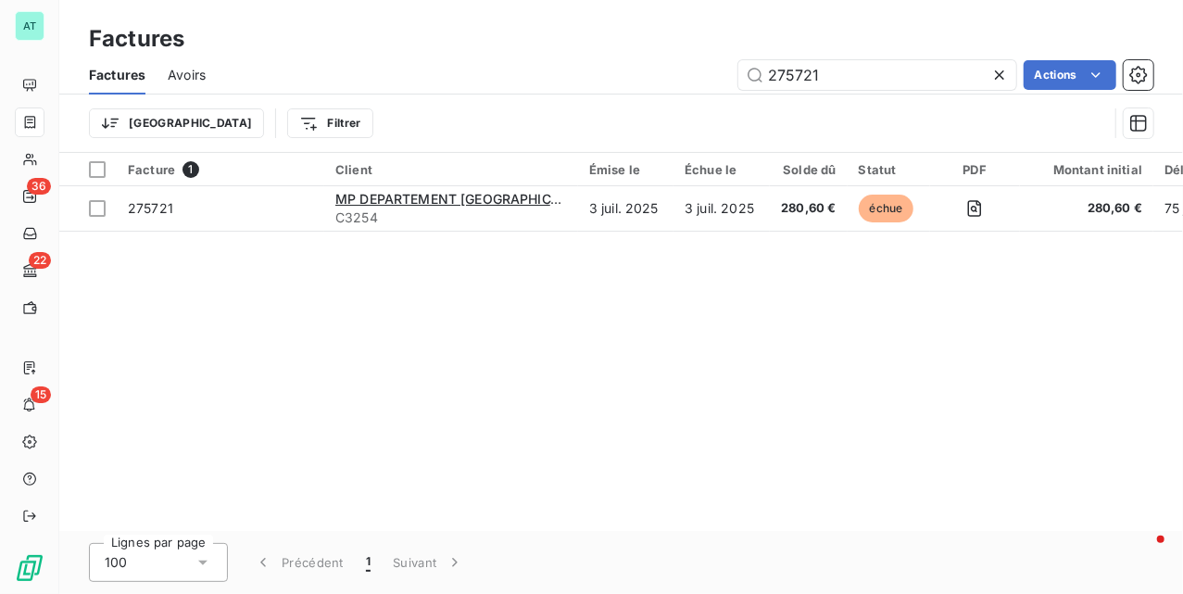
click at [993, 71] on icon at bounding box center [999, 75] width 19 height 19
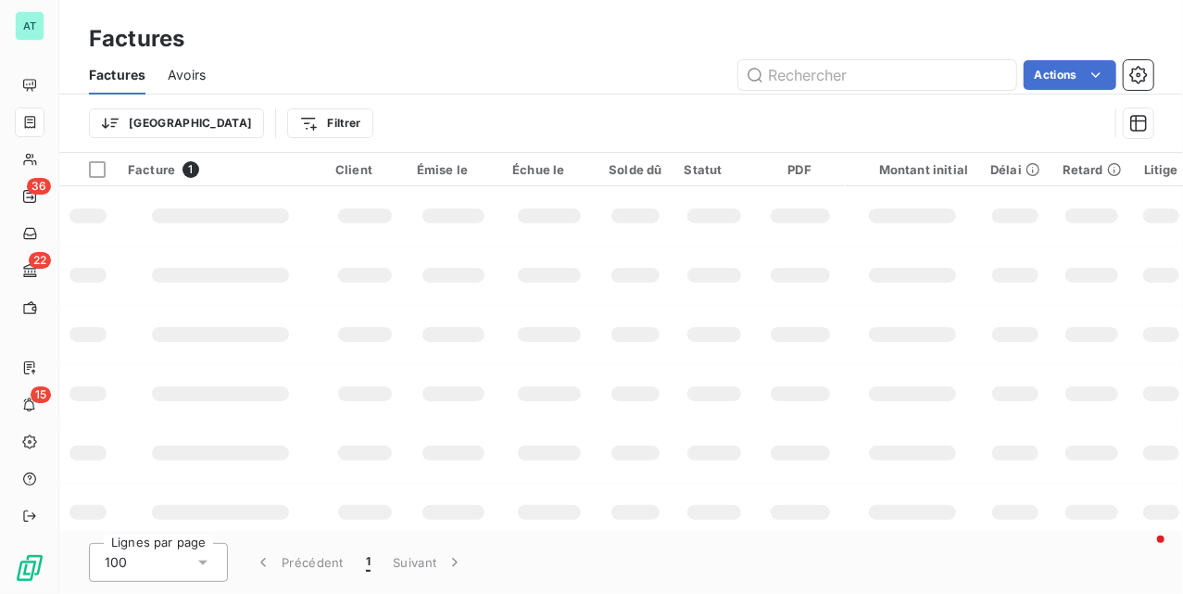
click at [545, 39] on div "Factures" at bounding box center [621, 38] width 1124 height 33
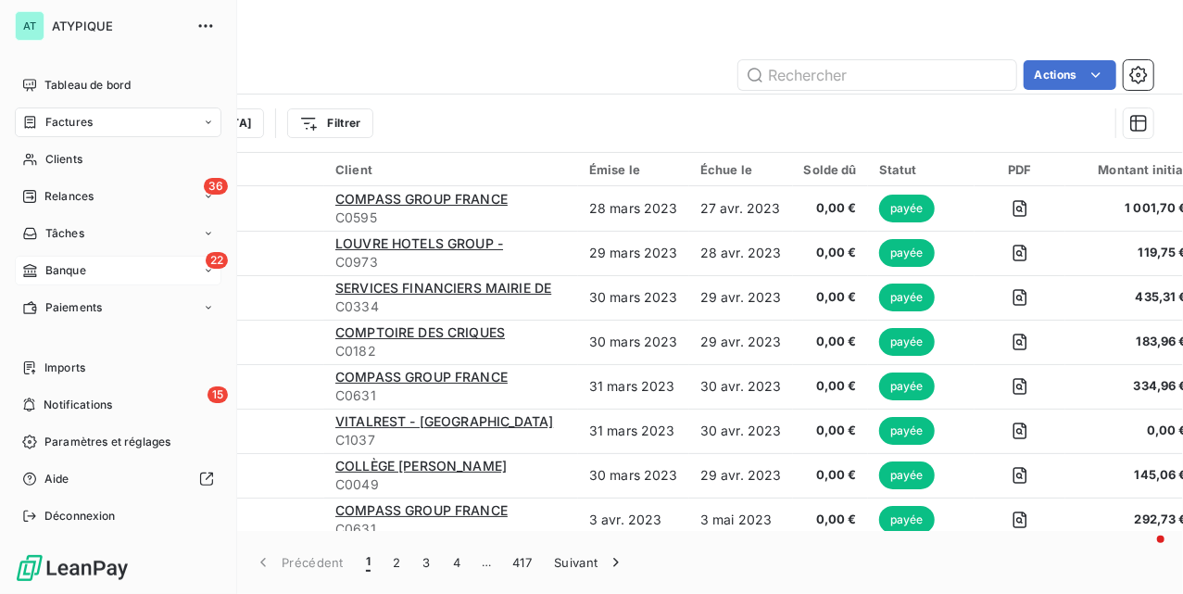
click at [106, 258] on div "22 Banque" at bounding box center [118, 271] width 207 height 30
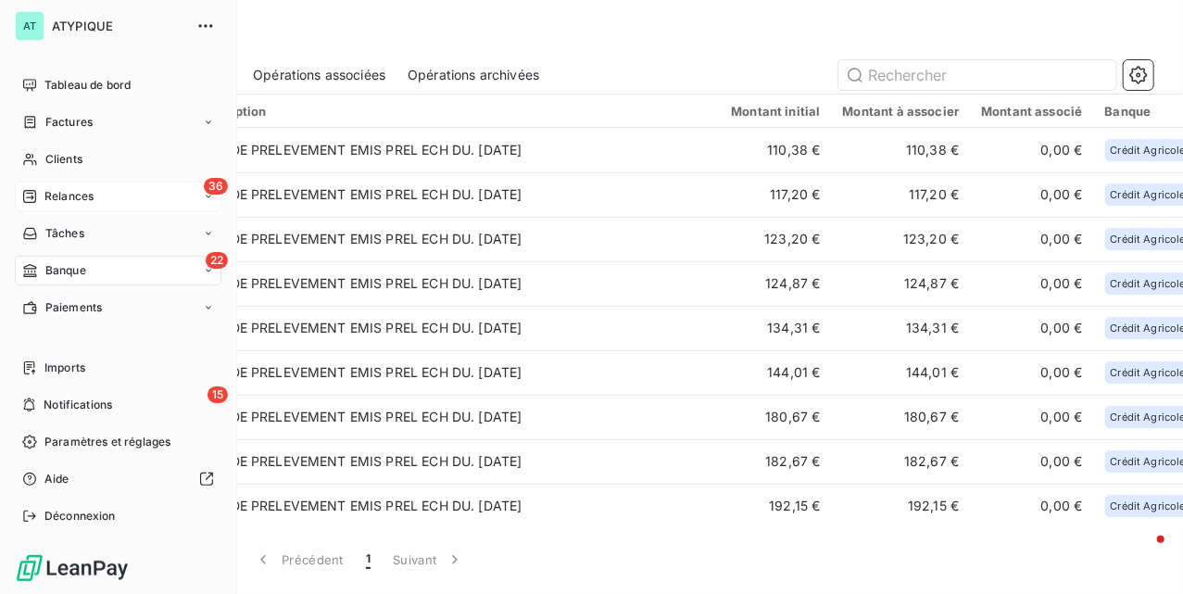
click at [115, 183] on div "36 Relances" at bounding box center [118, 197] width 207 height 30
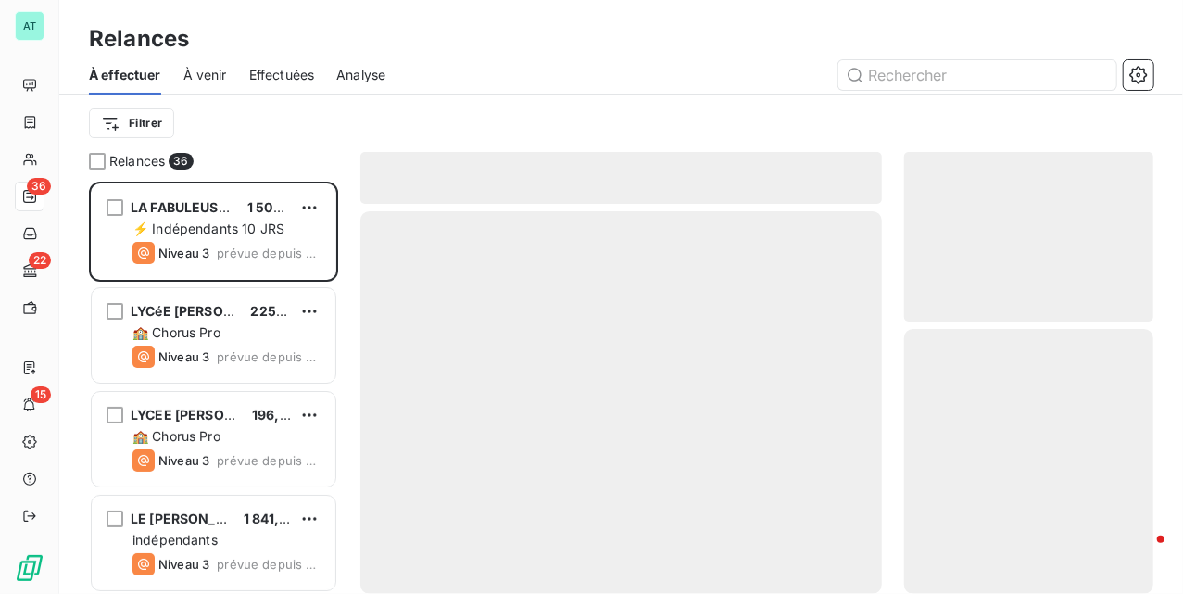
scroll to position [394, 231]
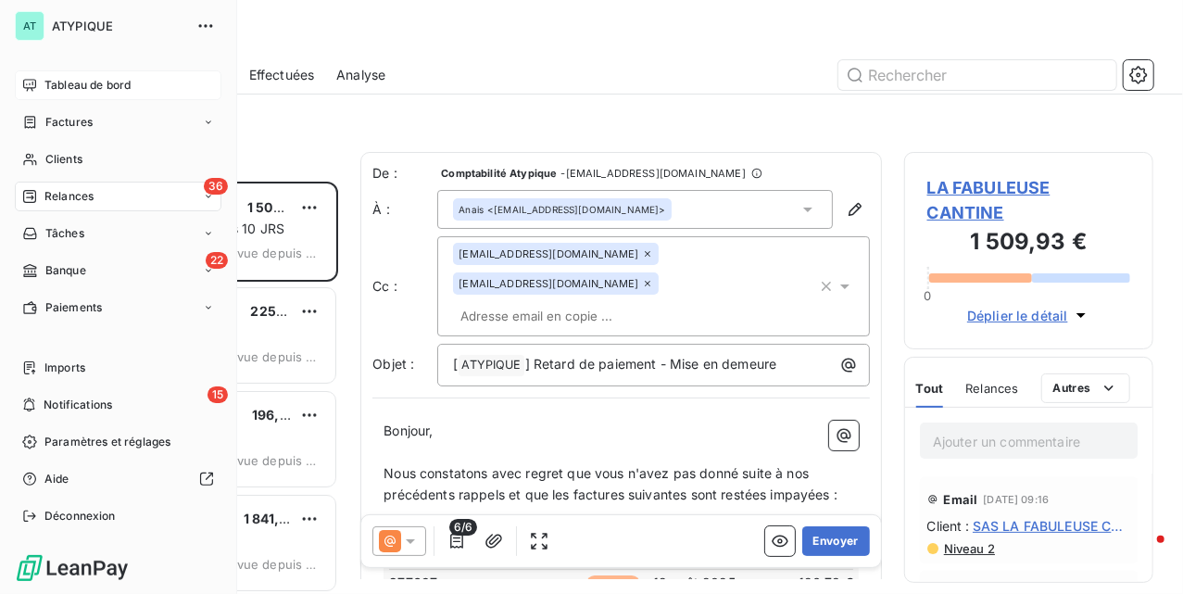
click at [53, 77] on span "Tableau de bord" at bounding box center [87, 85] width 86 height 17
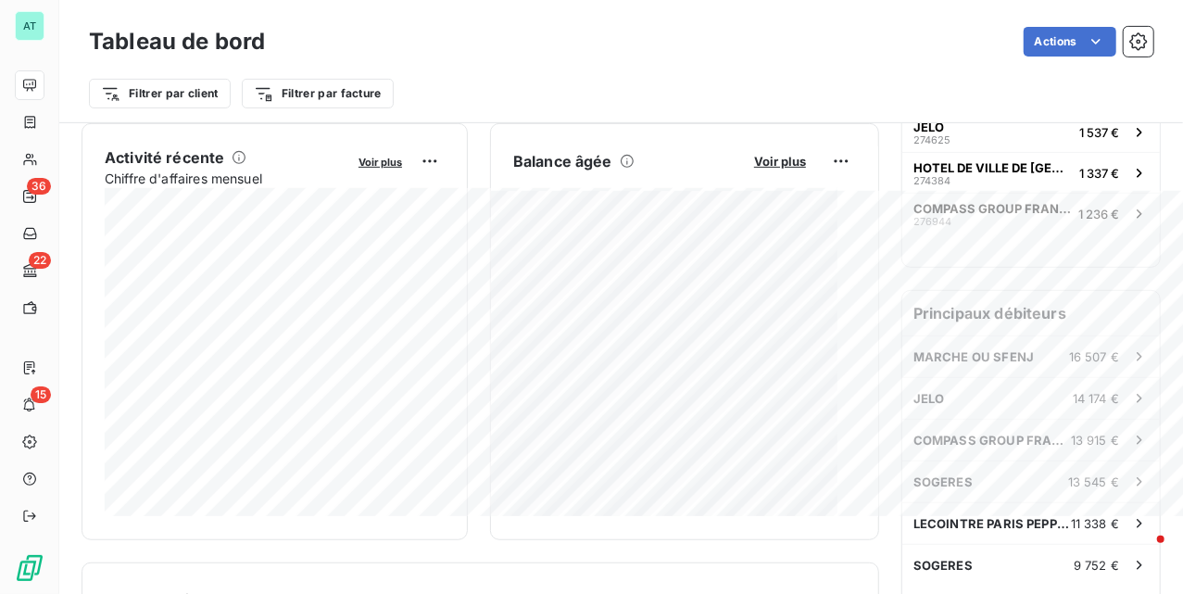
scroll to position [349, 0]
